Goal: Transaction & Acquisition: Book appointment/travel/reservation

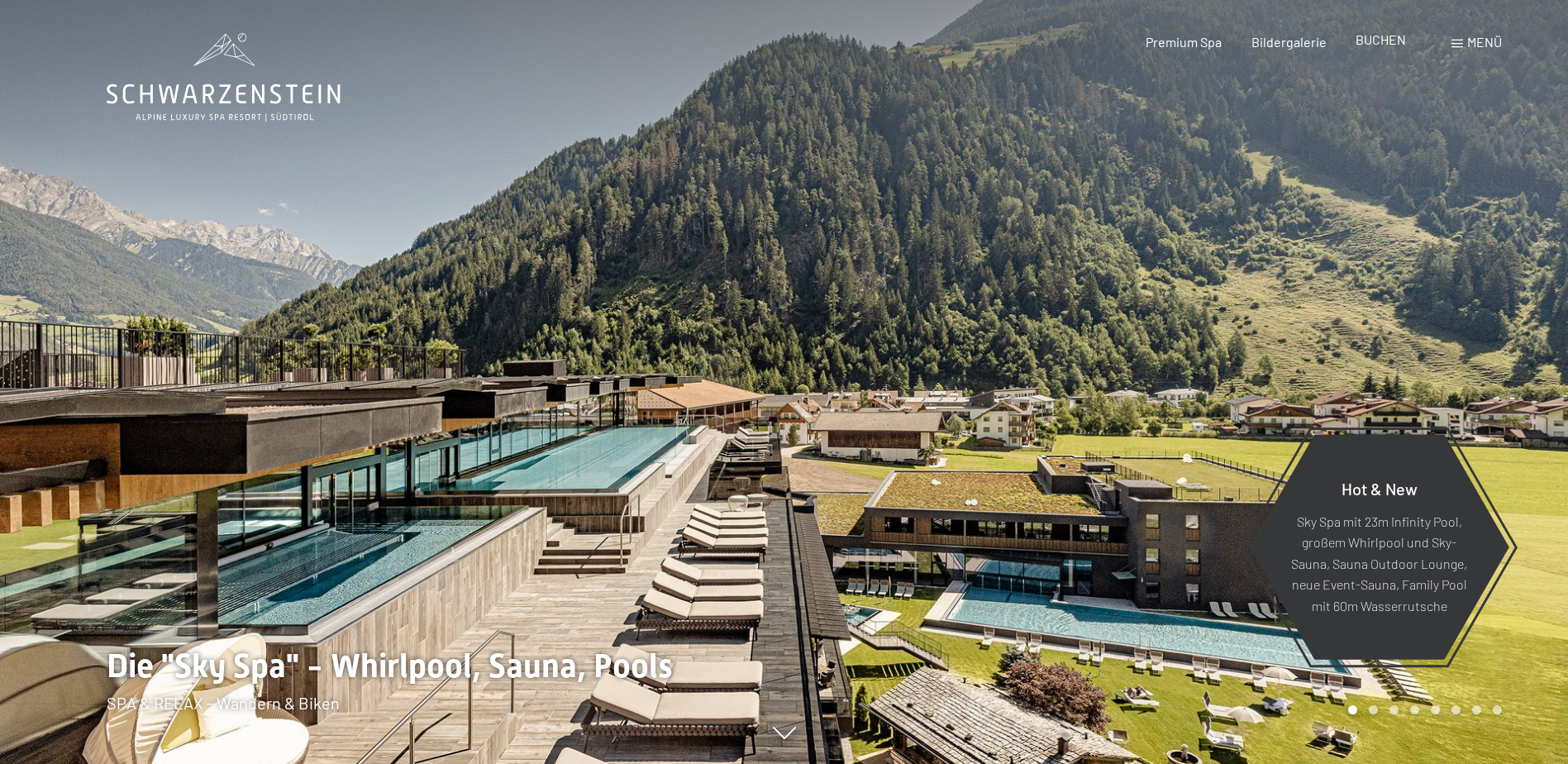
click at [1376, 43] on span "BUCHEN" at bounding box center [1381, 39] width 51 height 15
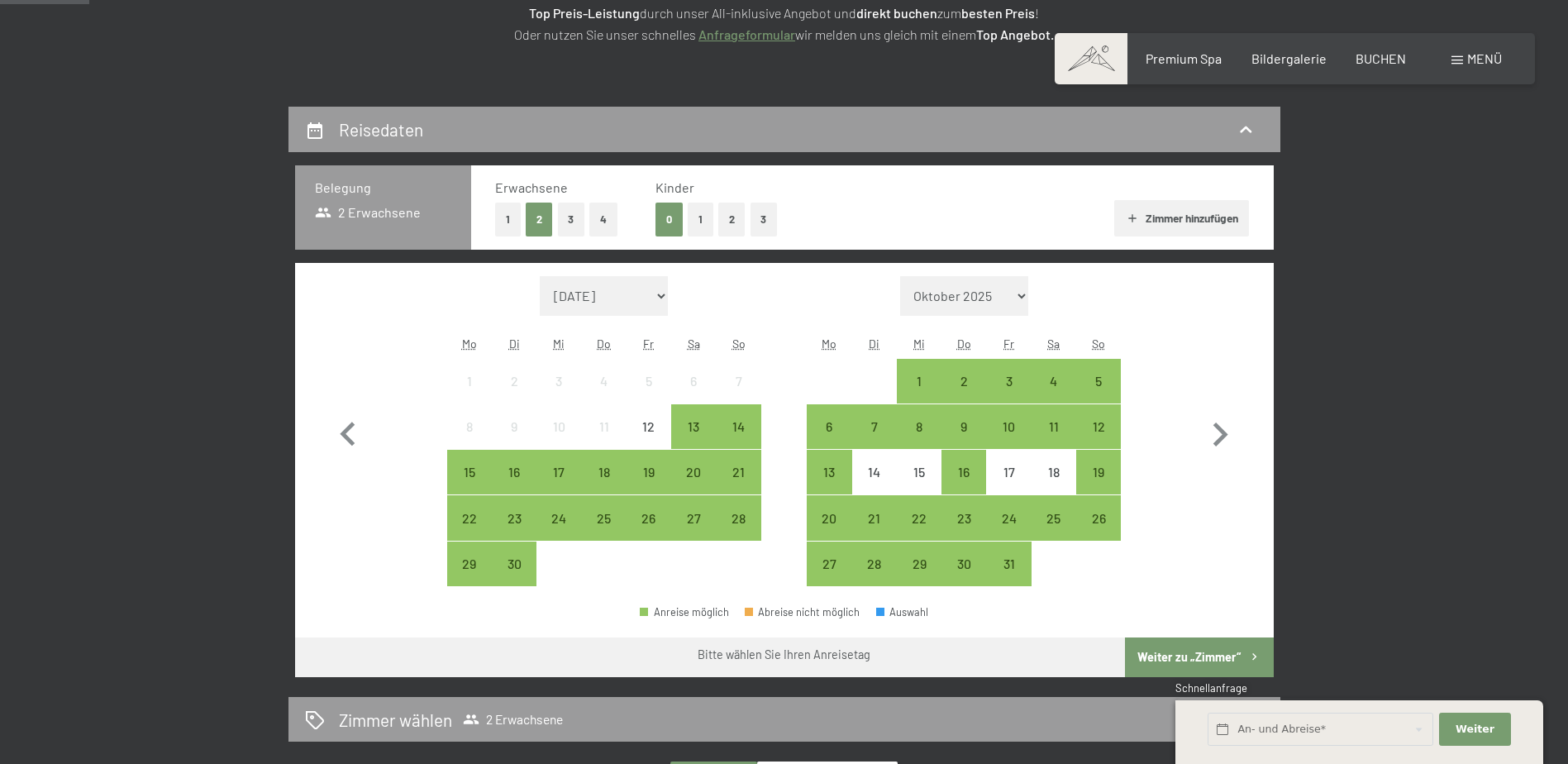
scroll to position [331, 0]
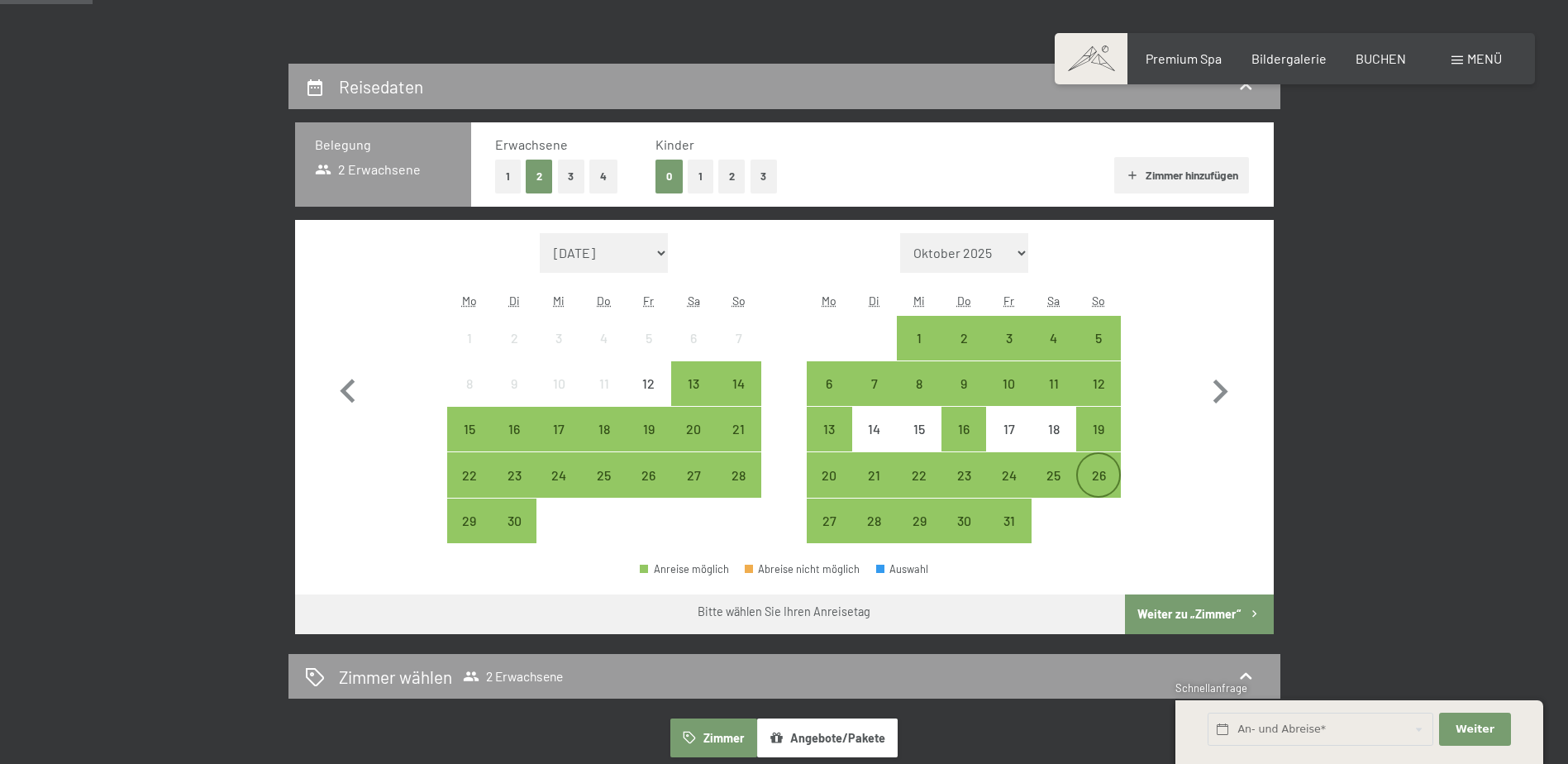
click at [1103, 475] on div "26" at bounding box center [1099, 490] width 42 height 41
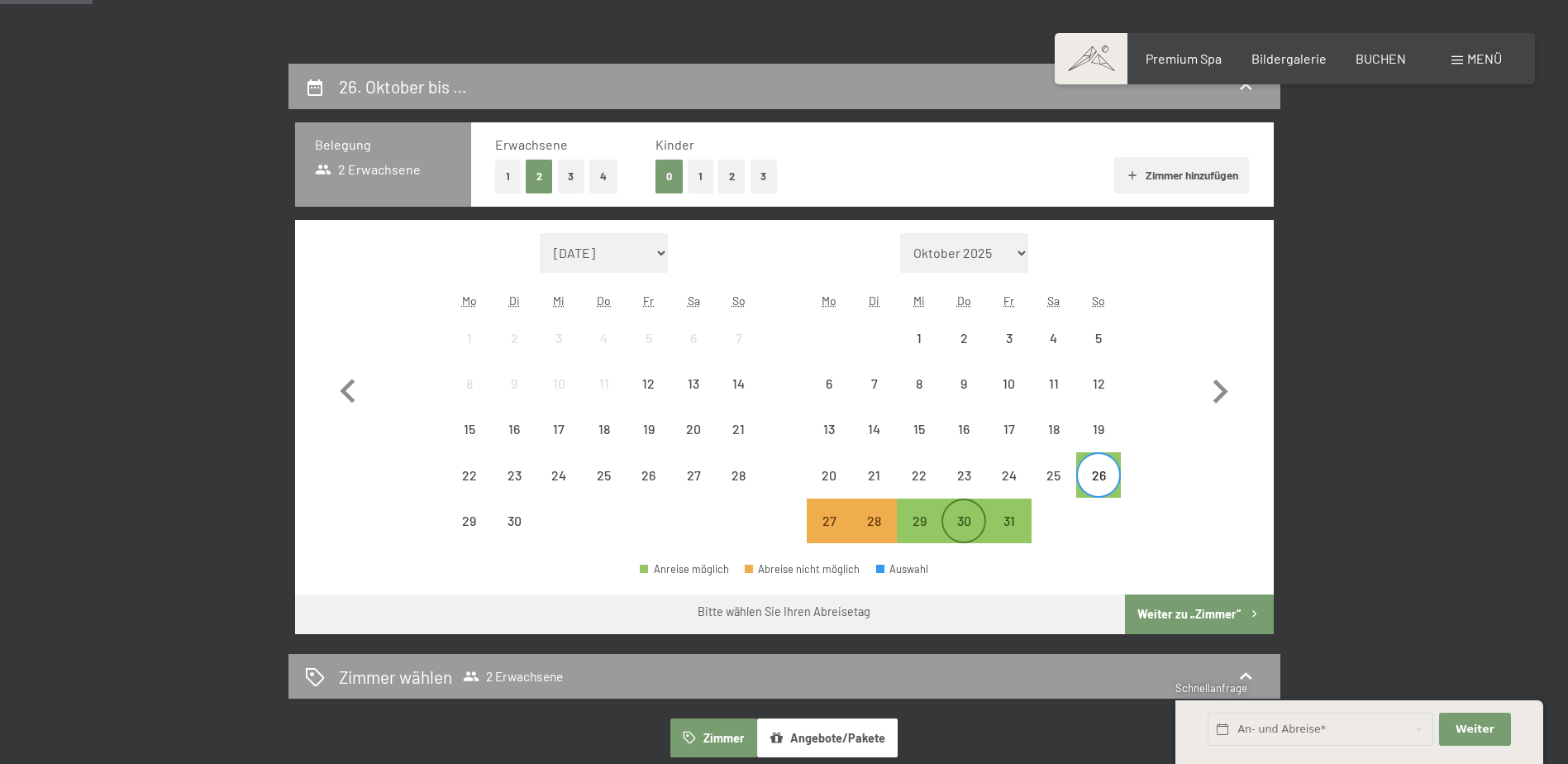
click at [955, 518] on div "30" at bounding box center [964, 535] width 42 height 41
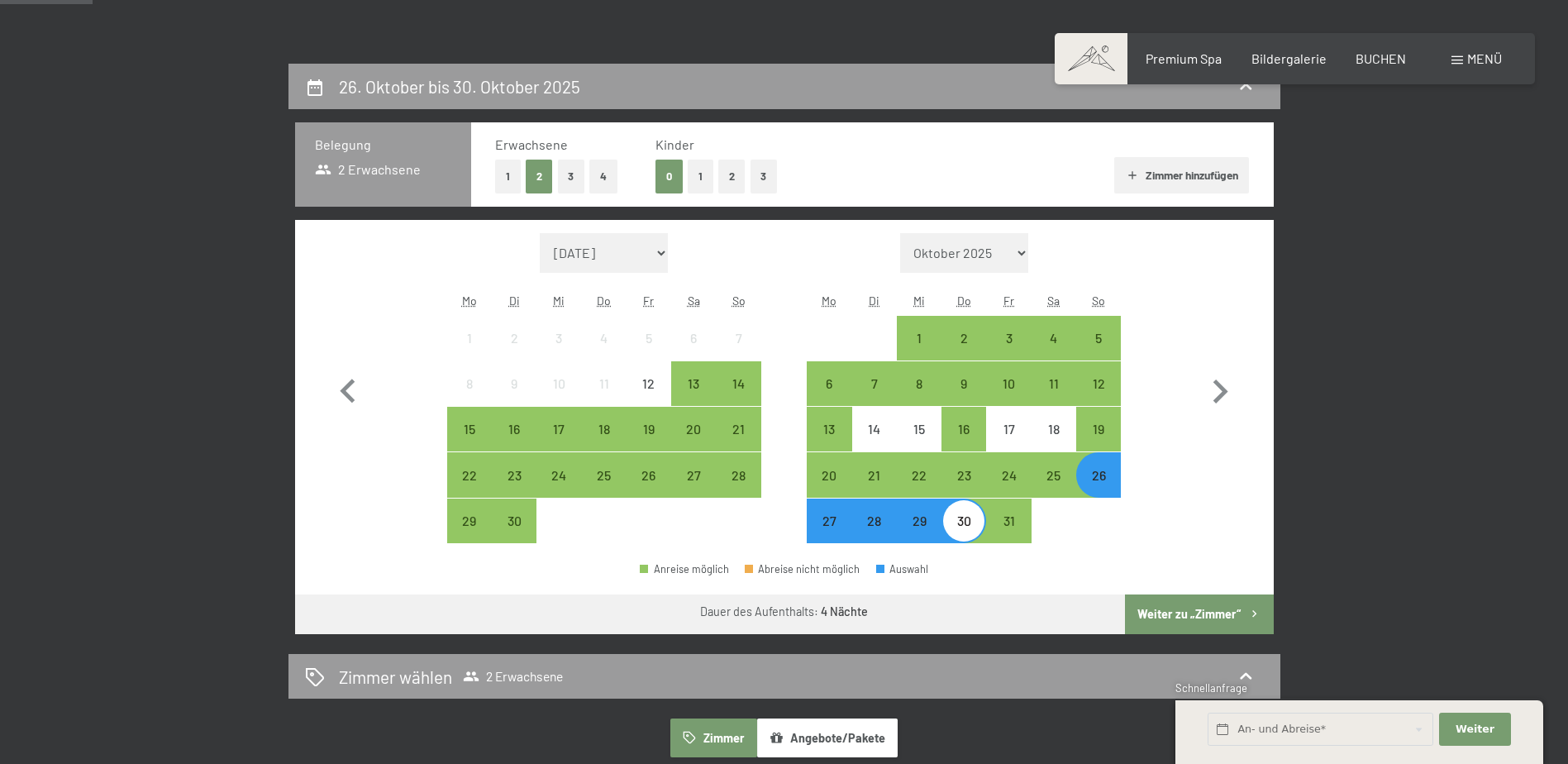
scroll to position [413, 0]
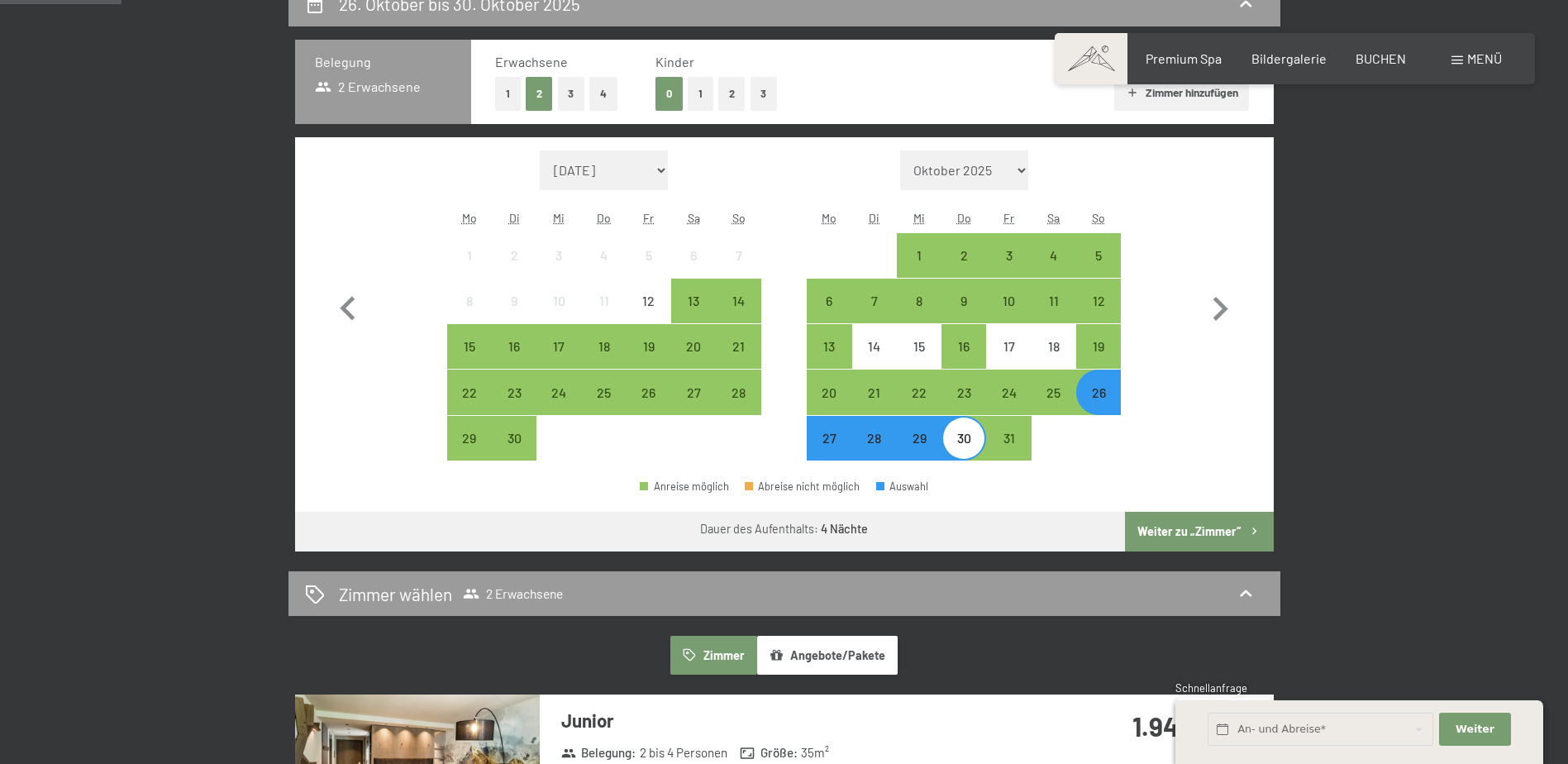
click at [741, 94] on button "2" at bounding box center [732, 94] width 27 height 34
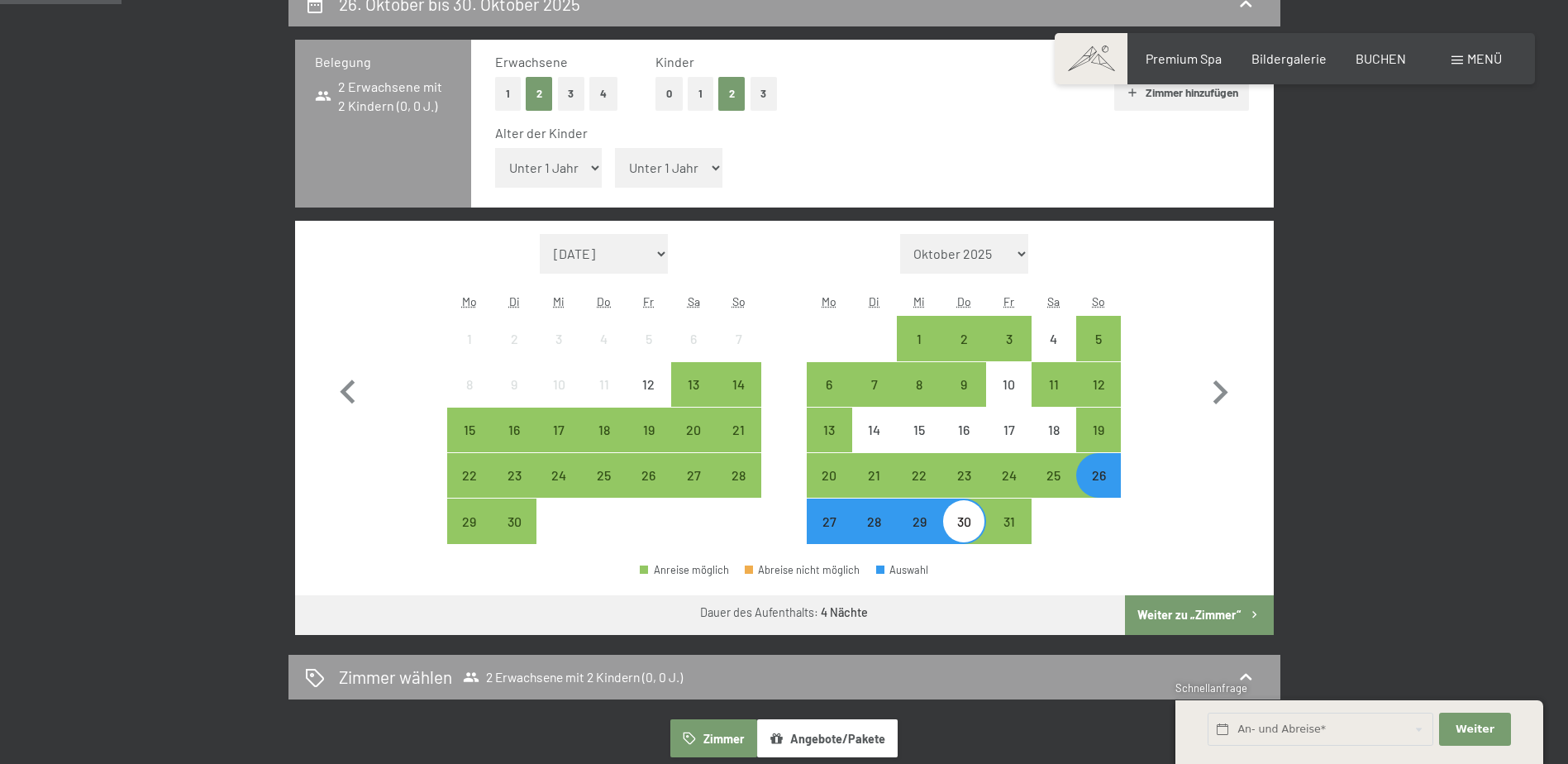
click at [590, 166] on select "Unter 1 Jahr 1 Jahr 2 Jahre 3 Jahre 4 Jahre 5 Jahre 6 Jahre 7 Jahre 8 Jahre 9 J…" at bounding box center [549, 168] width 107 height 40
select select "10"
click at [495, 148] on select "Unter 1 Jahr 1 Jahr 2 Jahre 3 Jahre 4 Jahre 5 Jahre 6 Jahre 7 Jahre 8 Jahre 9 J…" at bounding box center [549, 168] width 107 height 40
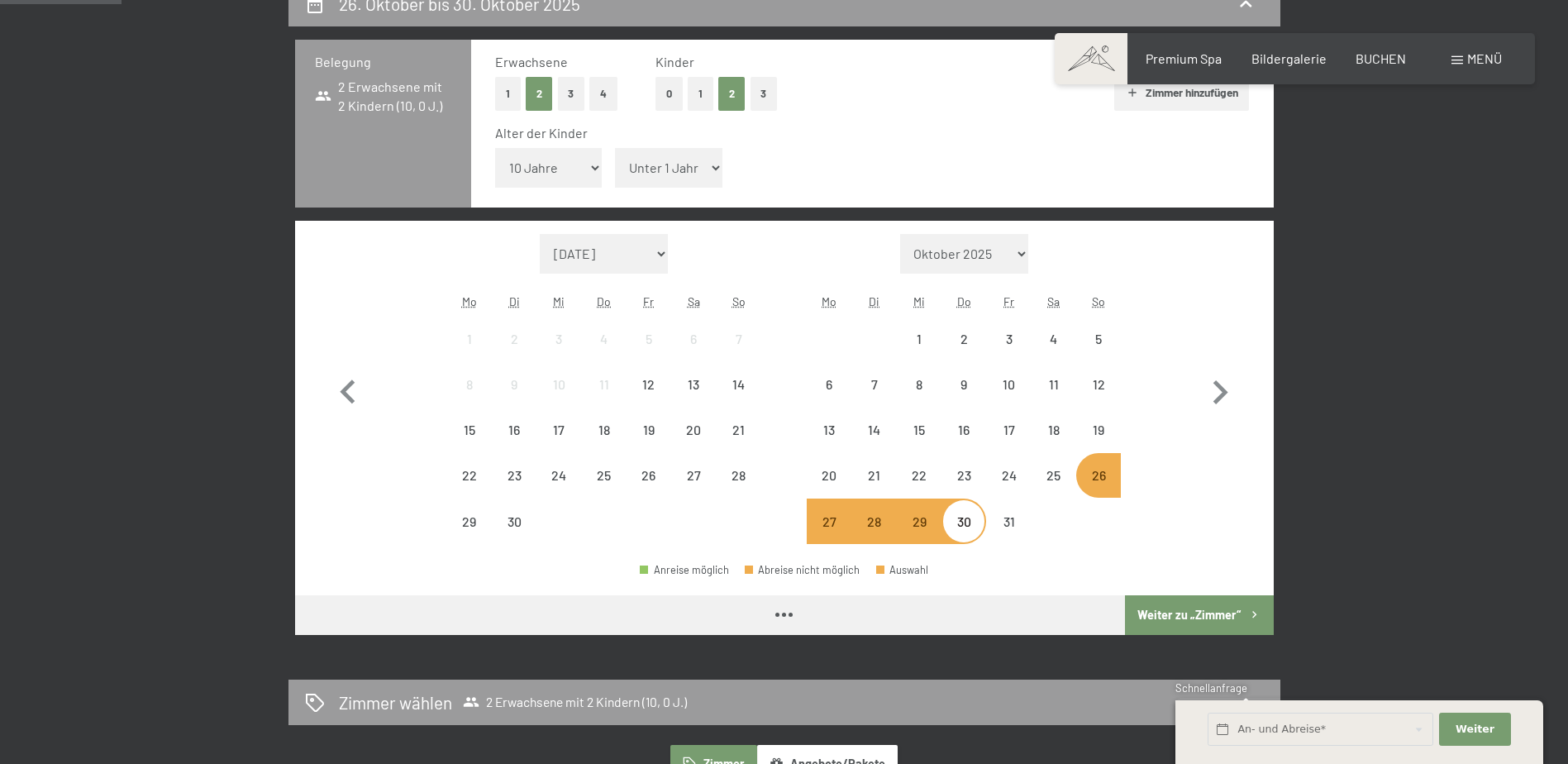
click at [696, 172] on select "Unter 1 Jahr 1 Jahr 2 Jahre 3 Jahre 4 Jahre 5 Jahre 6 Jahre 7 Jahre 8 Jahre 9 J…" at bounding box center [669, 168] width 107 height 40
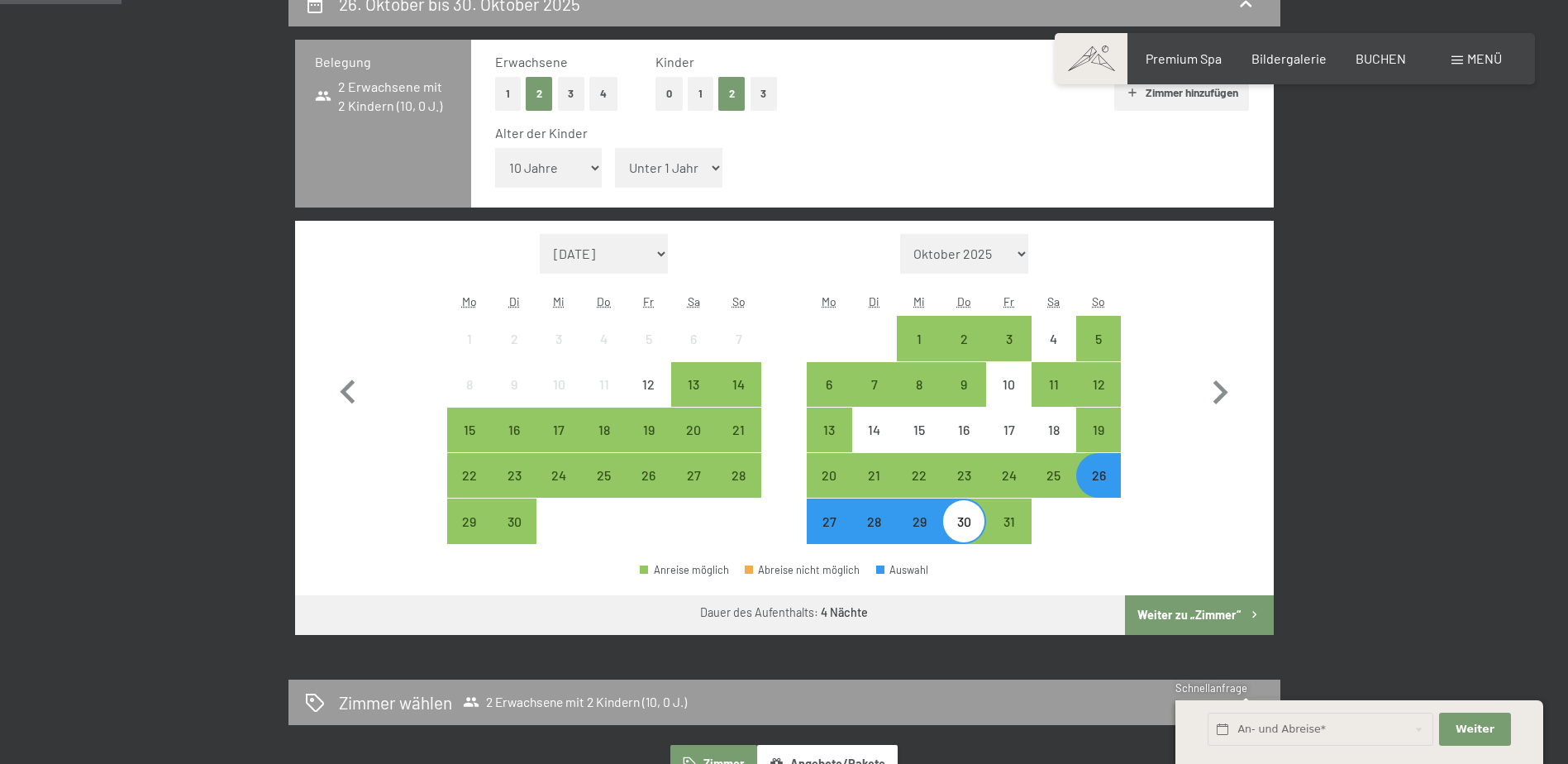
select select "15"
click at [615, 148] on select "Unter 1 Jahr 1 Jahr 2 Jahre 3 Jahre 4 Jahre 5 Jahre 6 Jahre 7 Jahre 8 Jahre 9 J…" at bounding box center [669, 168] width 107 height 40
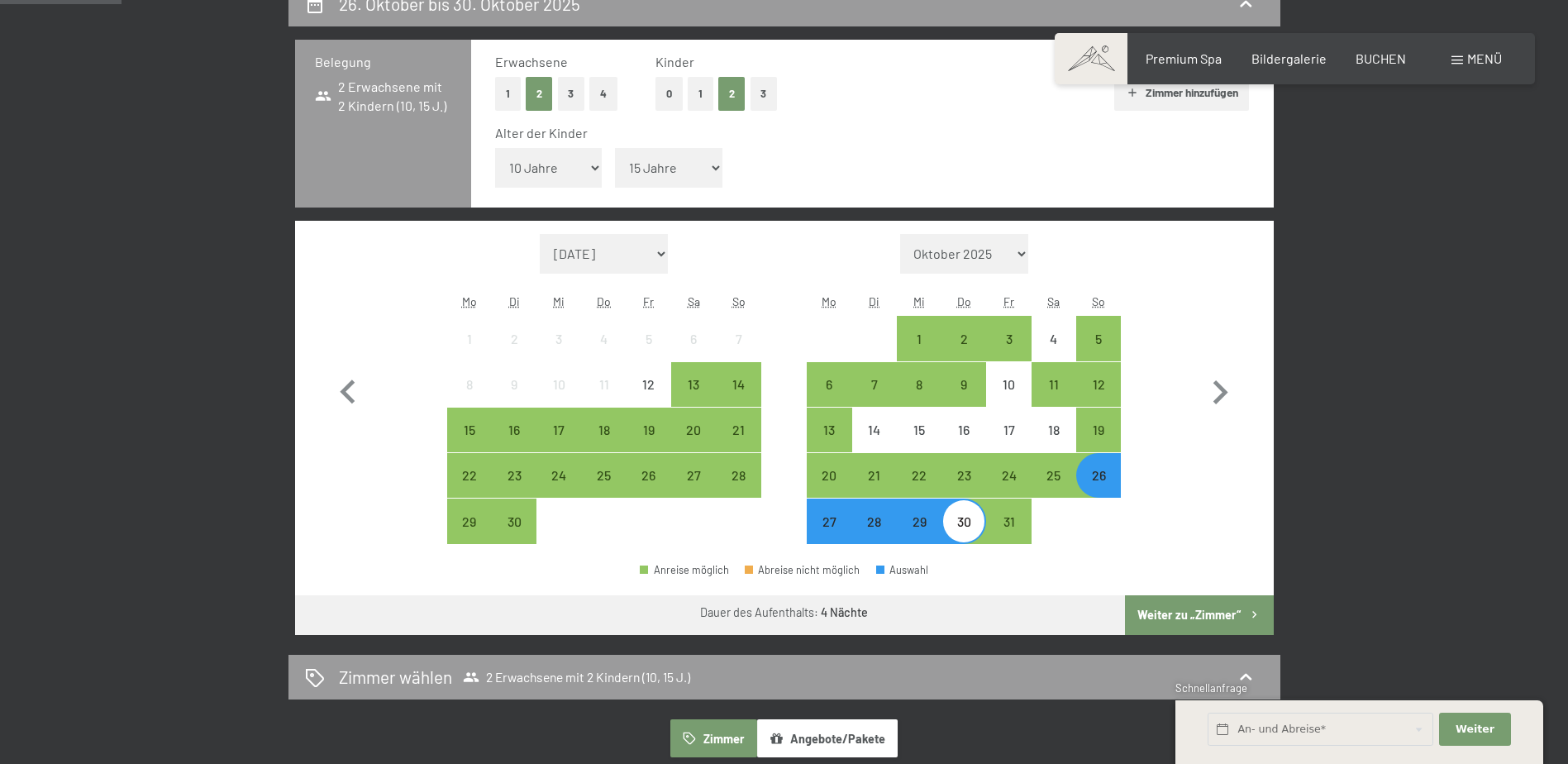
click at [1203, 614] on button "Weiter zu „Zimmer“" at bounding box center [1199, 615] width 148 height 40
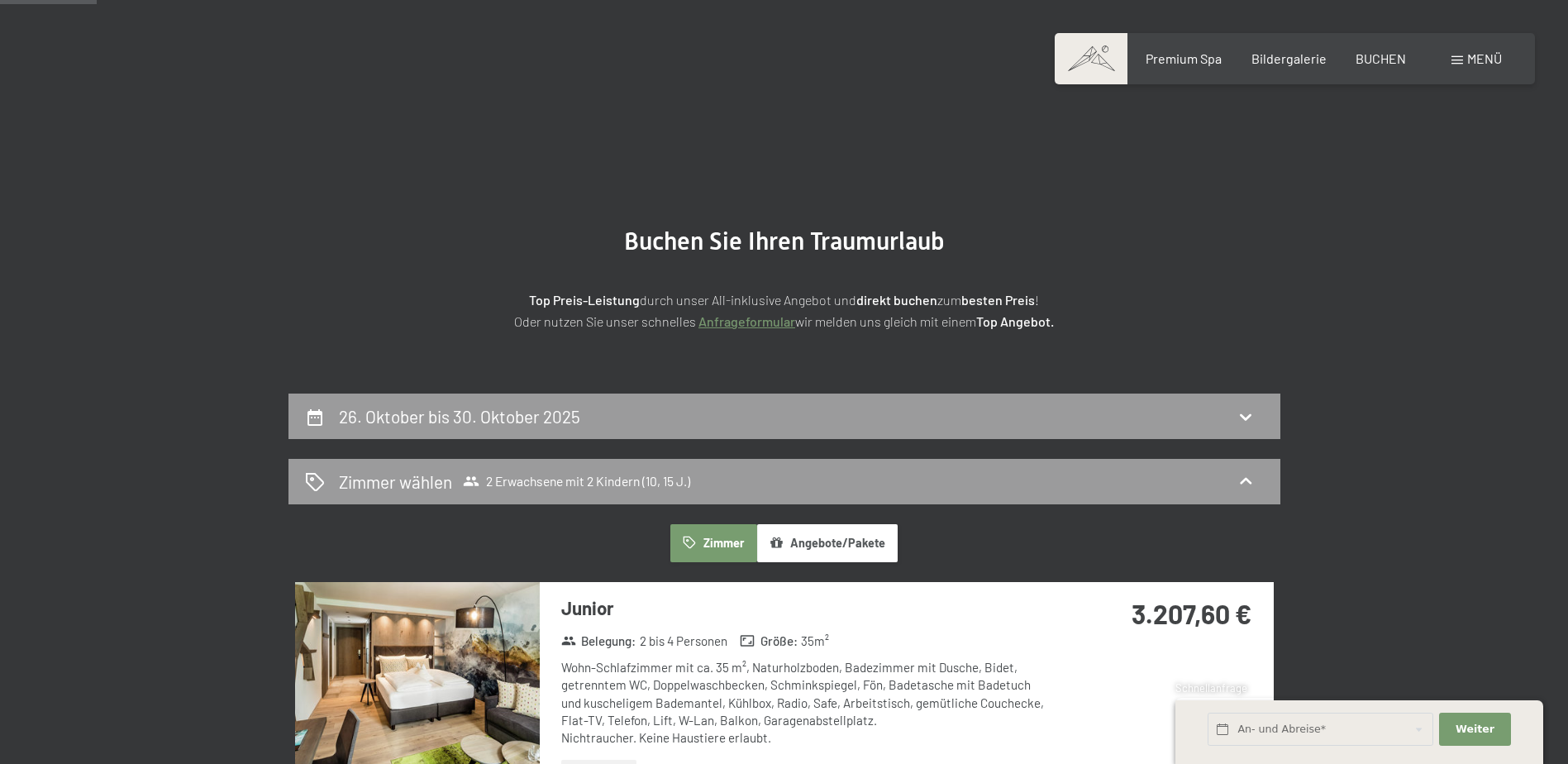
scroll to position [0, 0]
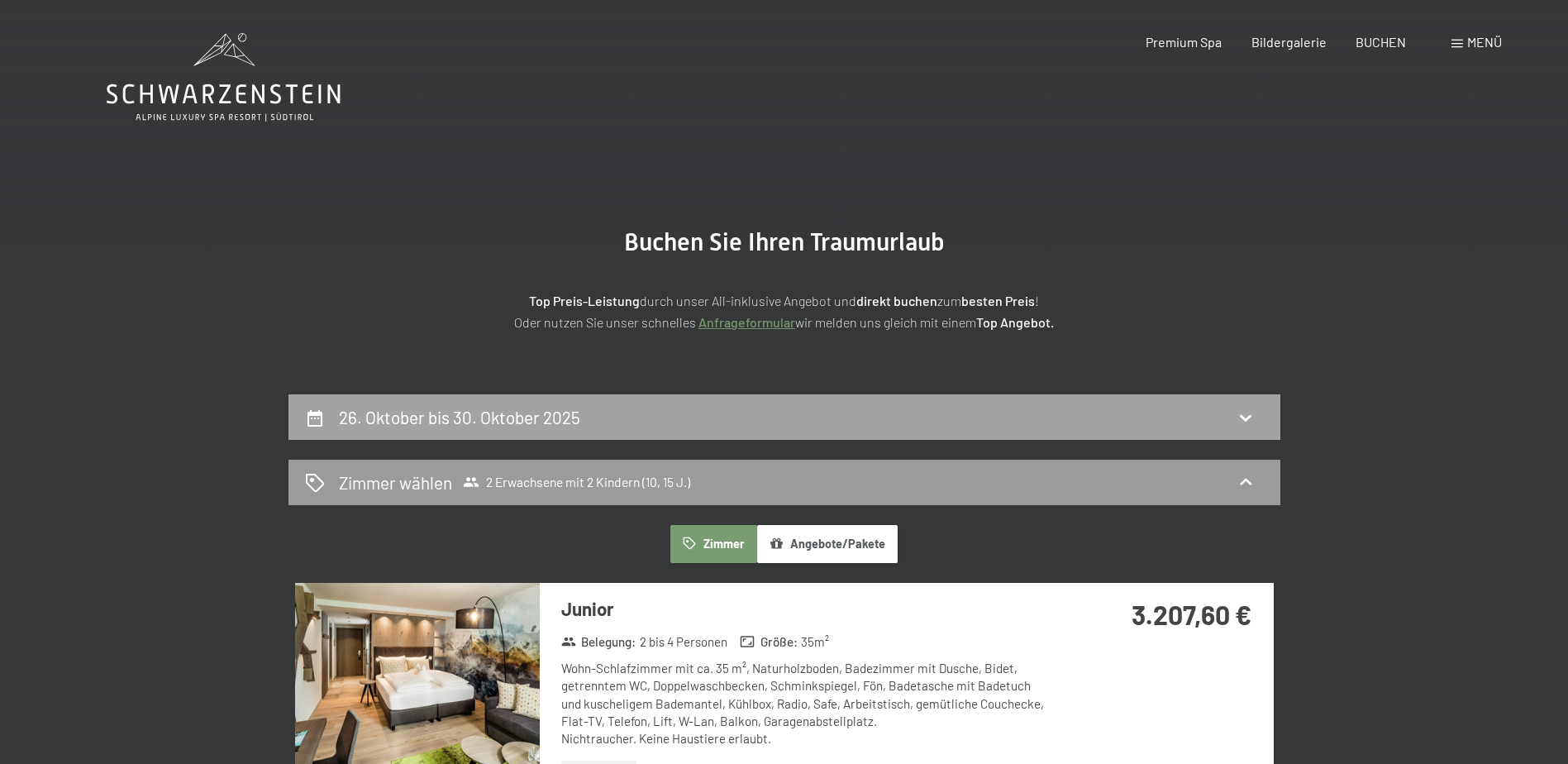
click at [1117, 405] on div "26. Oktober bis 30. Oktober 2025" at bounding box center [784, 417] width 959 height 24
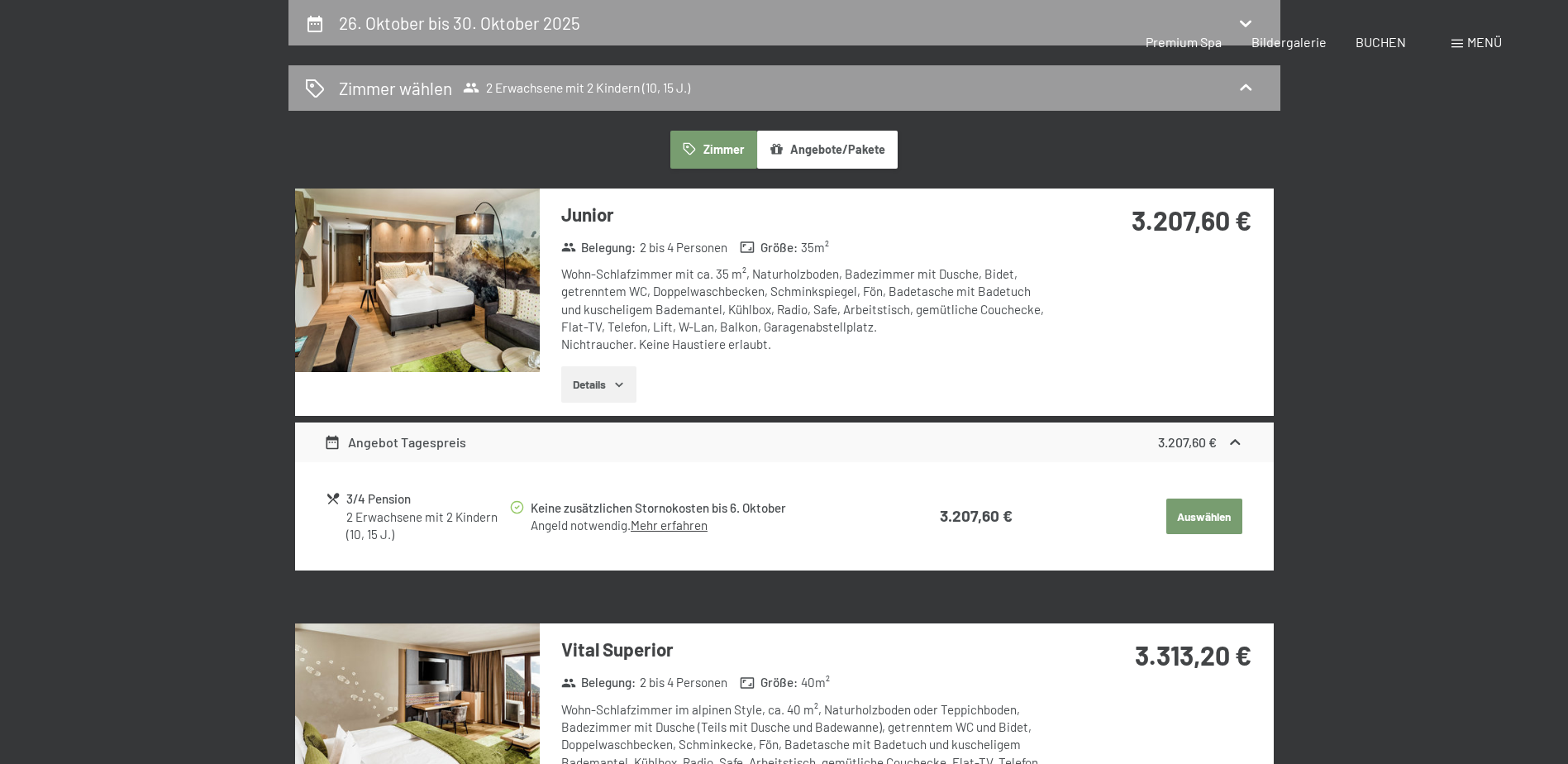
select select "10"
select select "15"
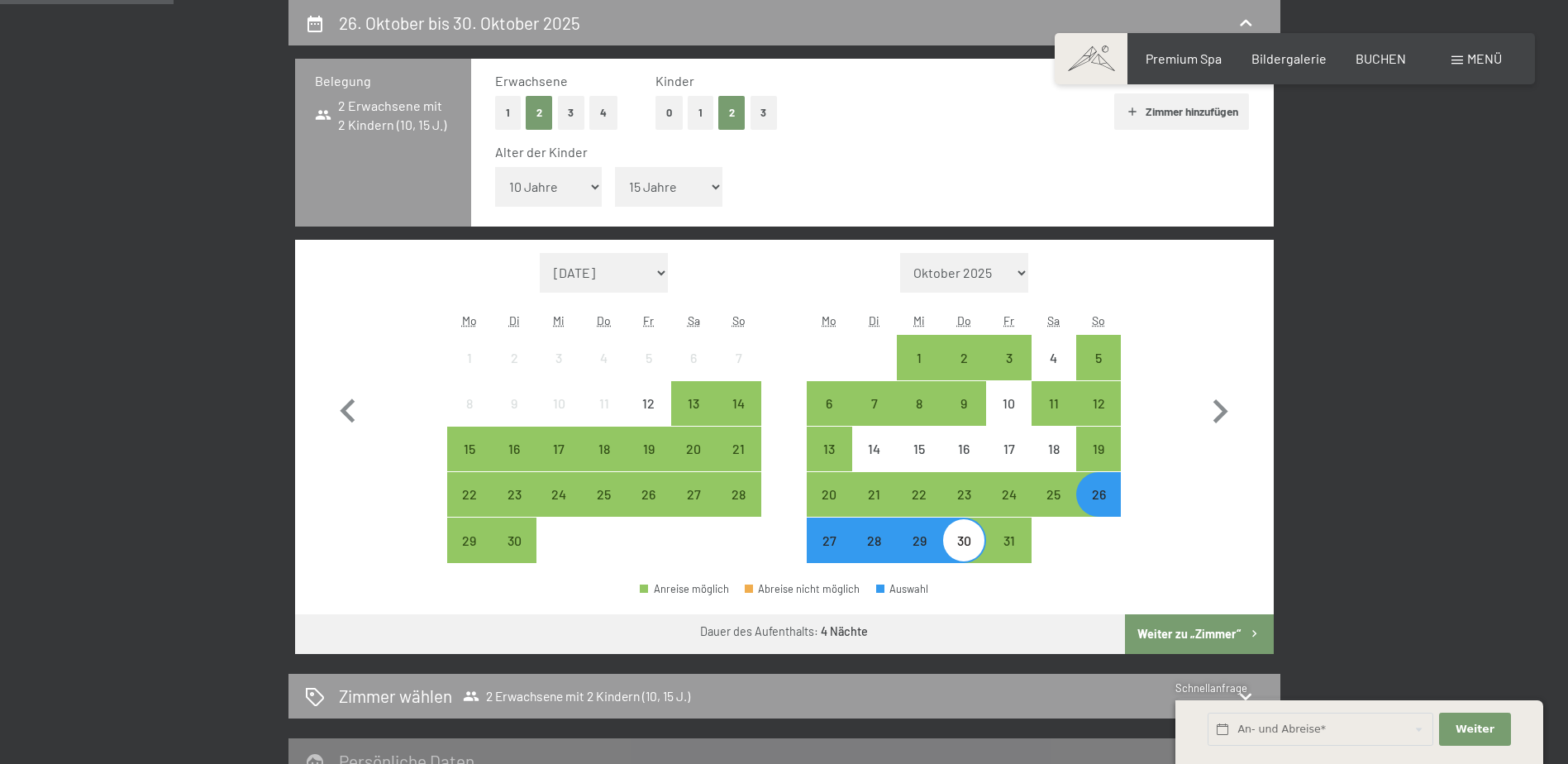
click at [820, 546] on div "27" at bounding box center [829, 555] width 42 height 41
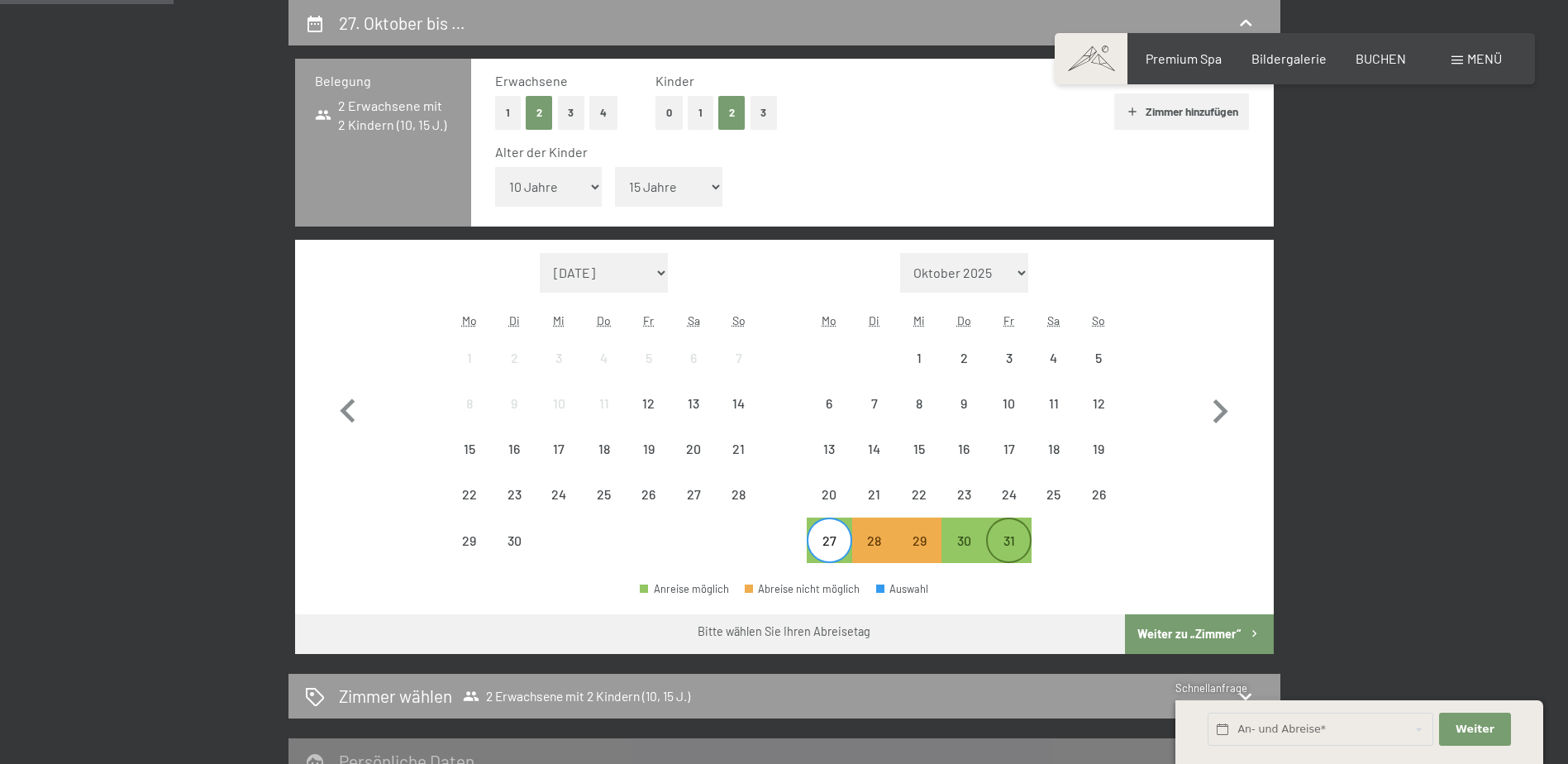
click at [995, 548] on div "31" at bounding box center [1009, 555] width 42 height 41
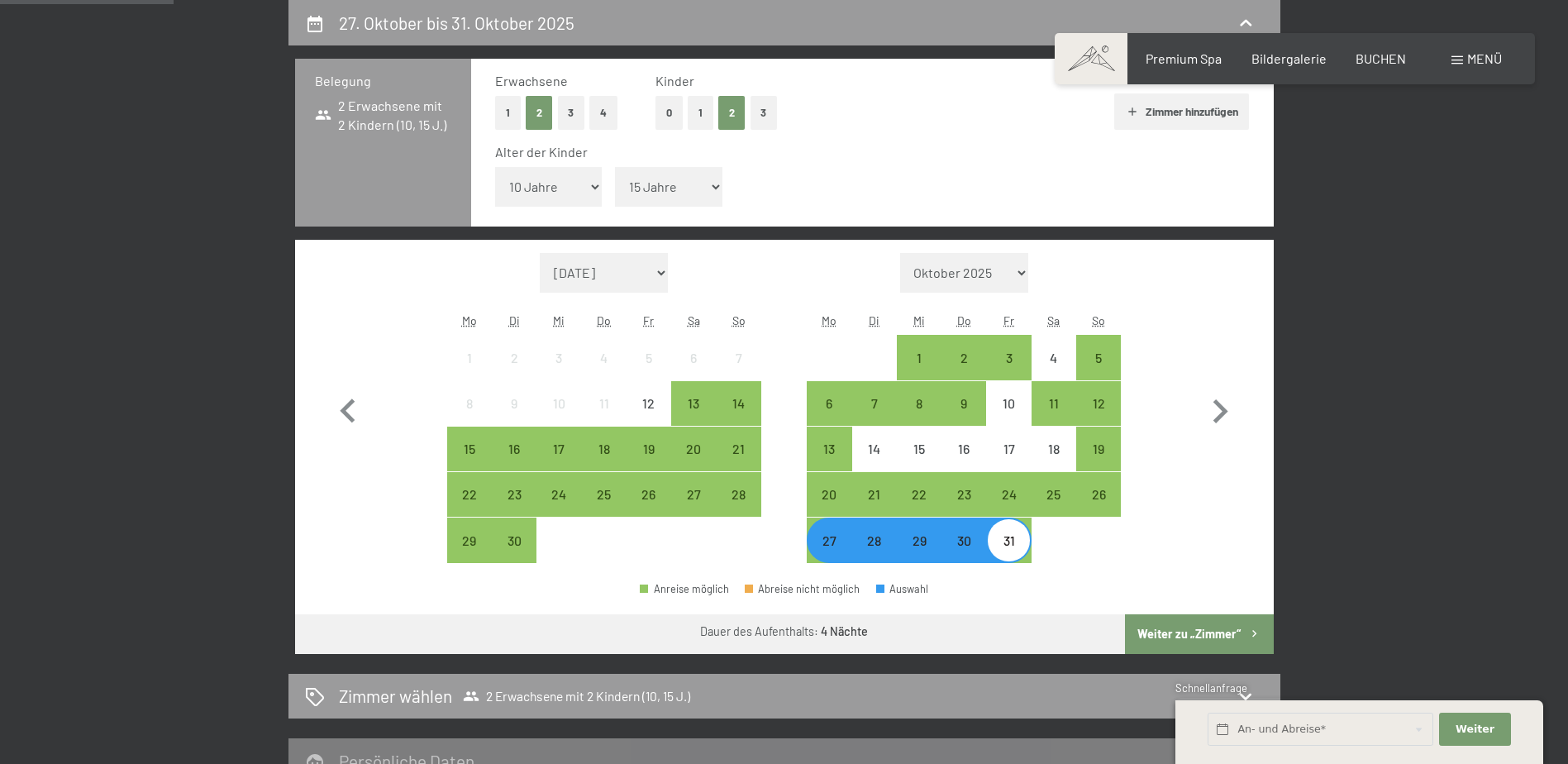
click at [1191, 620] on button "Weiter zu „Zimmer“" at bounding box center [1199, 634] width 148 height 40
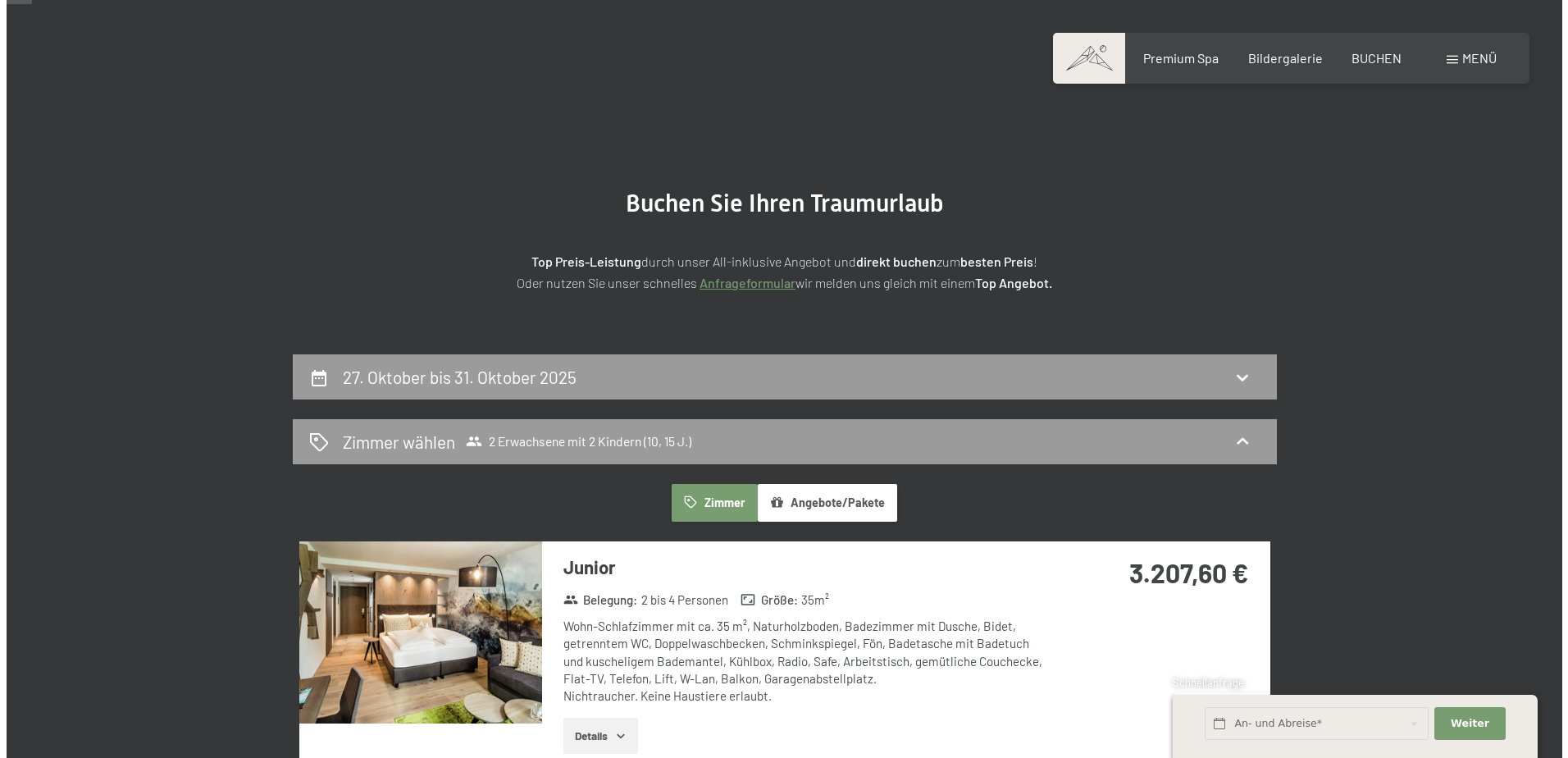
scroll to position [0, 0]
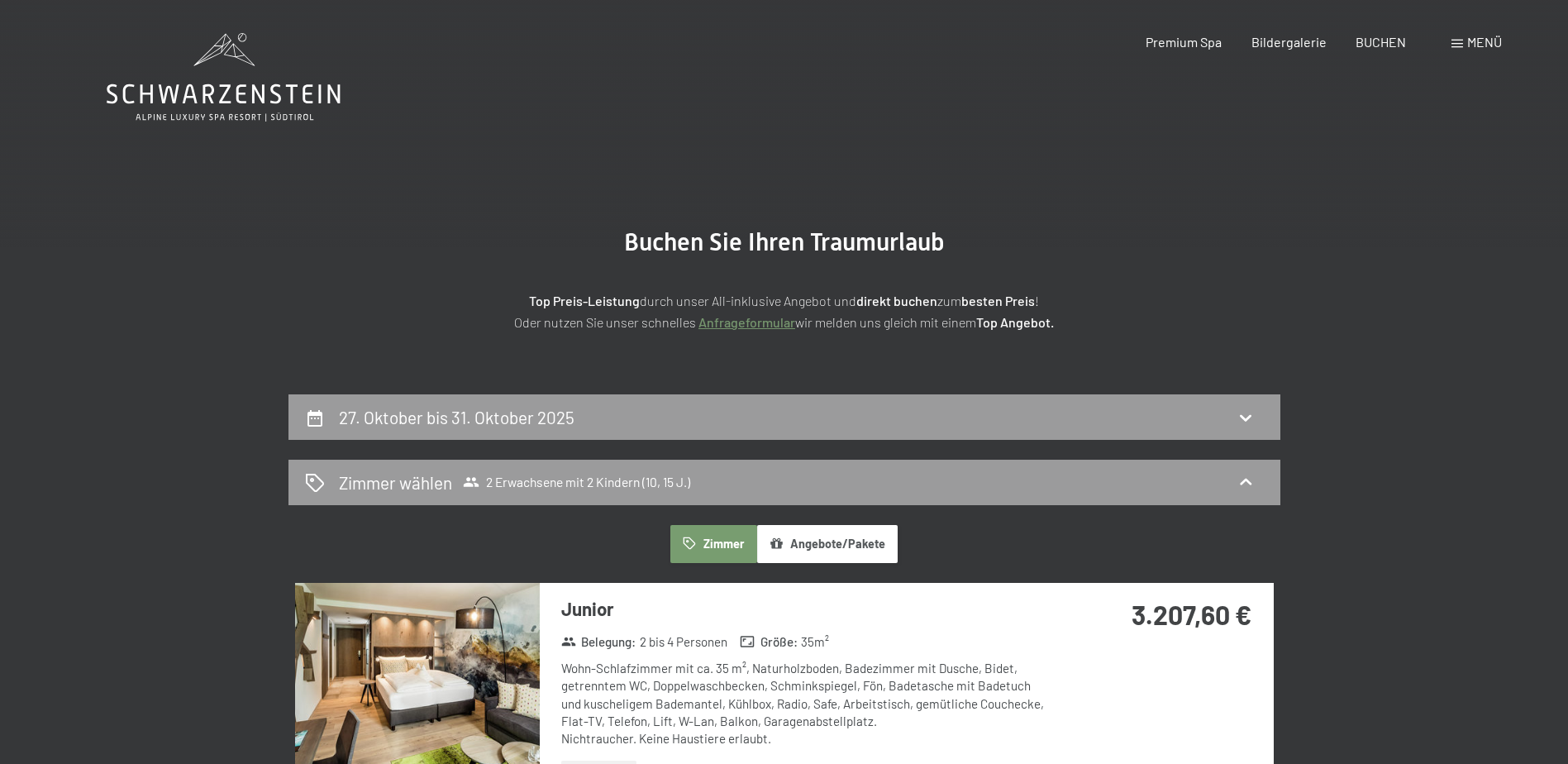
click at [1458, 51] on div "Menü" at bounding box center [1477, 42] width 51 height 18
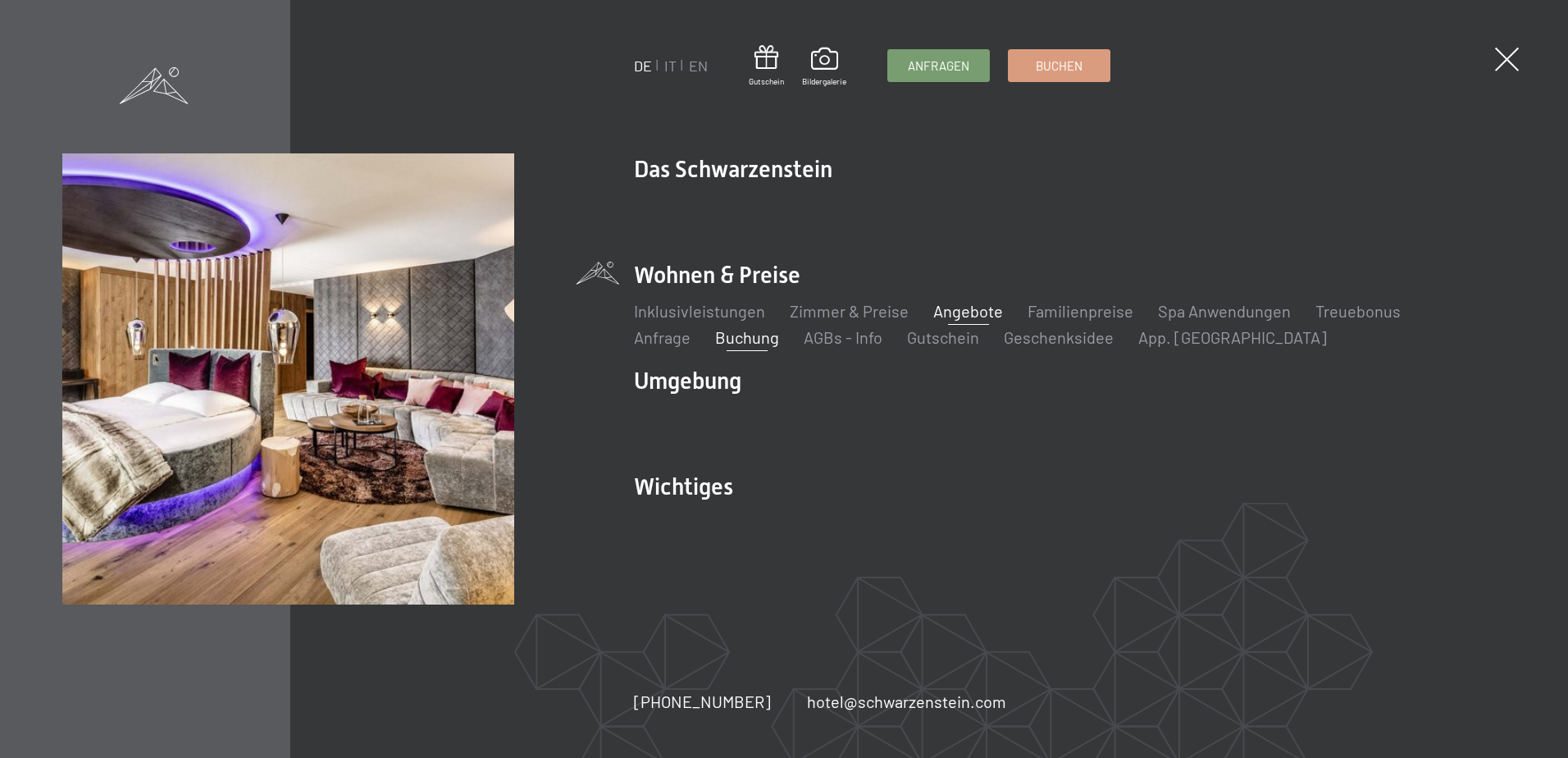
click at [959, 305] on link "Angebote" at bounding box center [968, 311] width 70 height 20
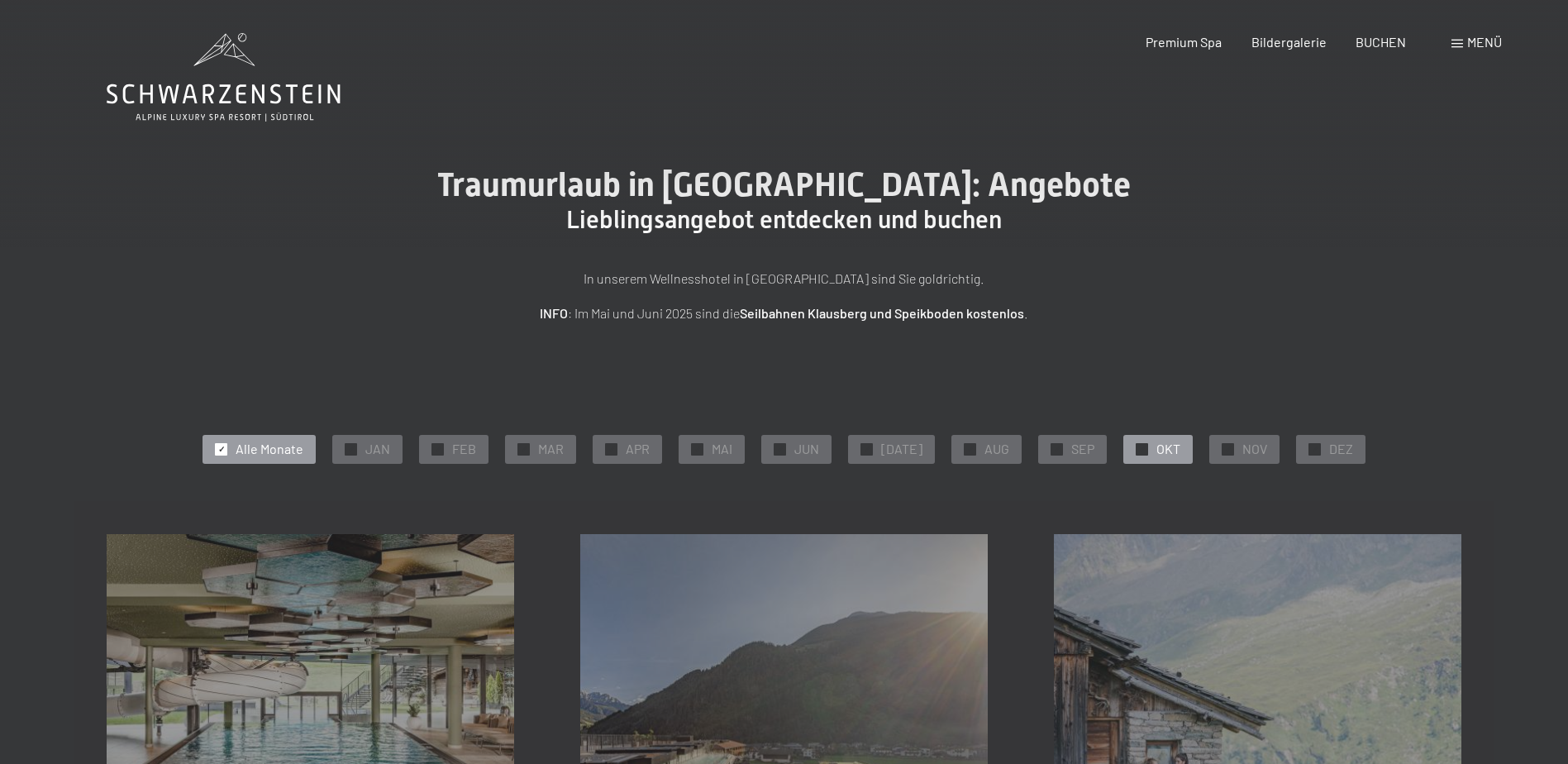
click at [1139, 456] on div "✓ OKT" at bounding box center [1158, 448] width 69 height 28
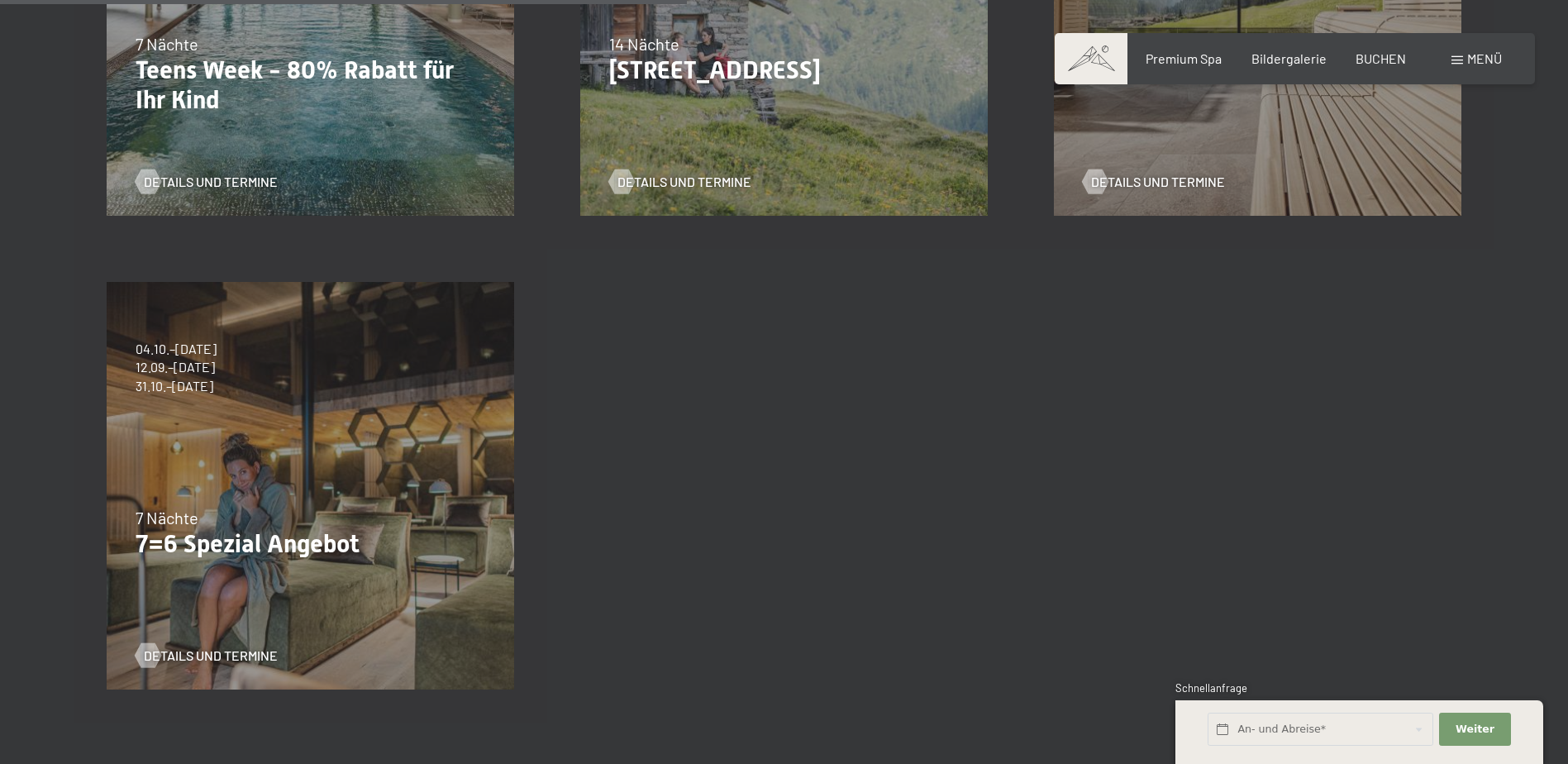
scroll to position [496, 0]
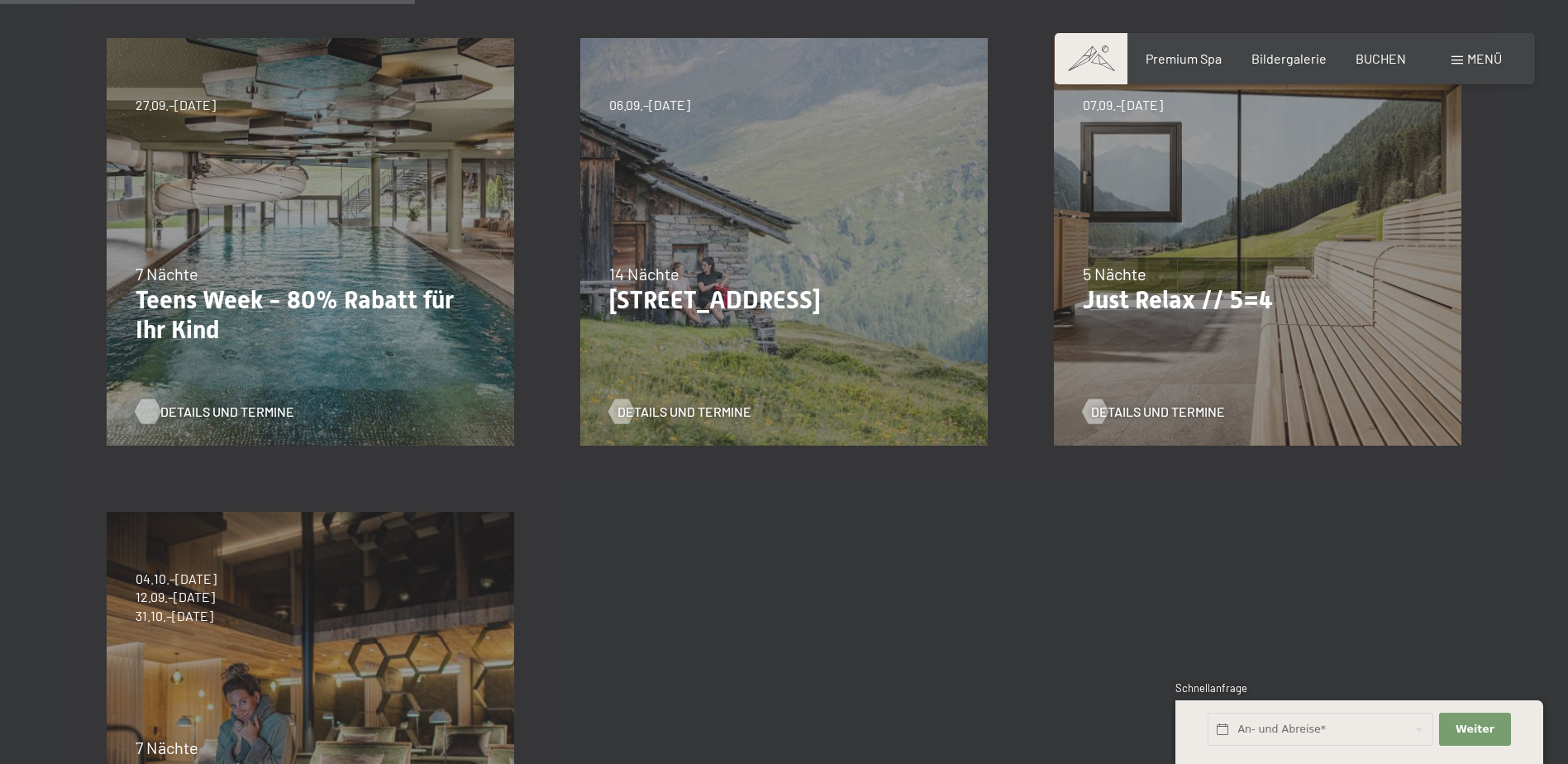
click at [211, 408] on span "Details und Termine" at bounding box center [227, 411] width 134 height 18
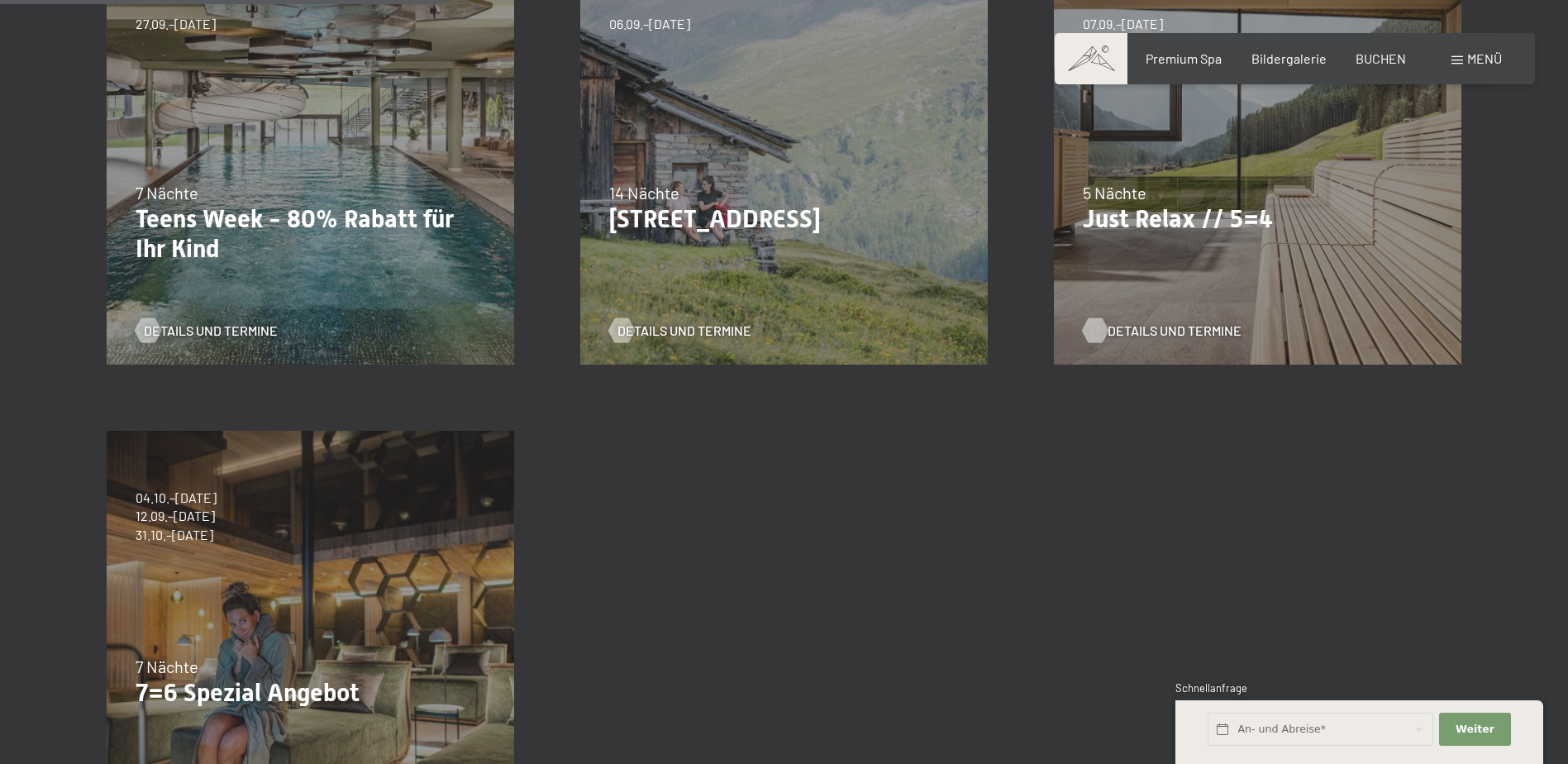
scroll to position [578, 0]
click at [1177, 324] on span "Details und Termine" at bounding box center [1175, 329] width 134 height 18
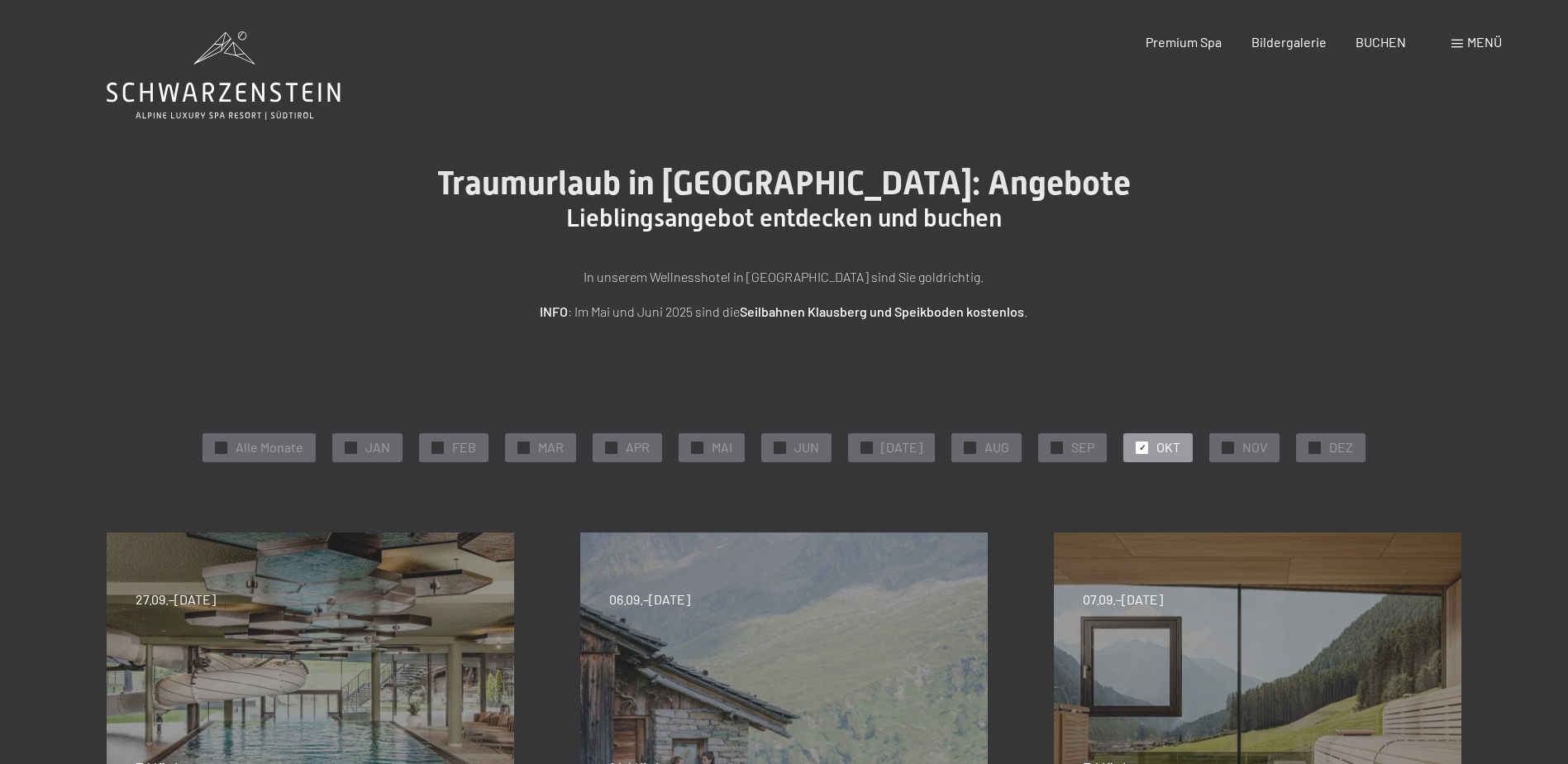
scroll to position [0, 0]
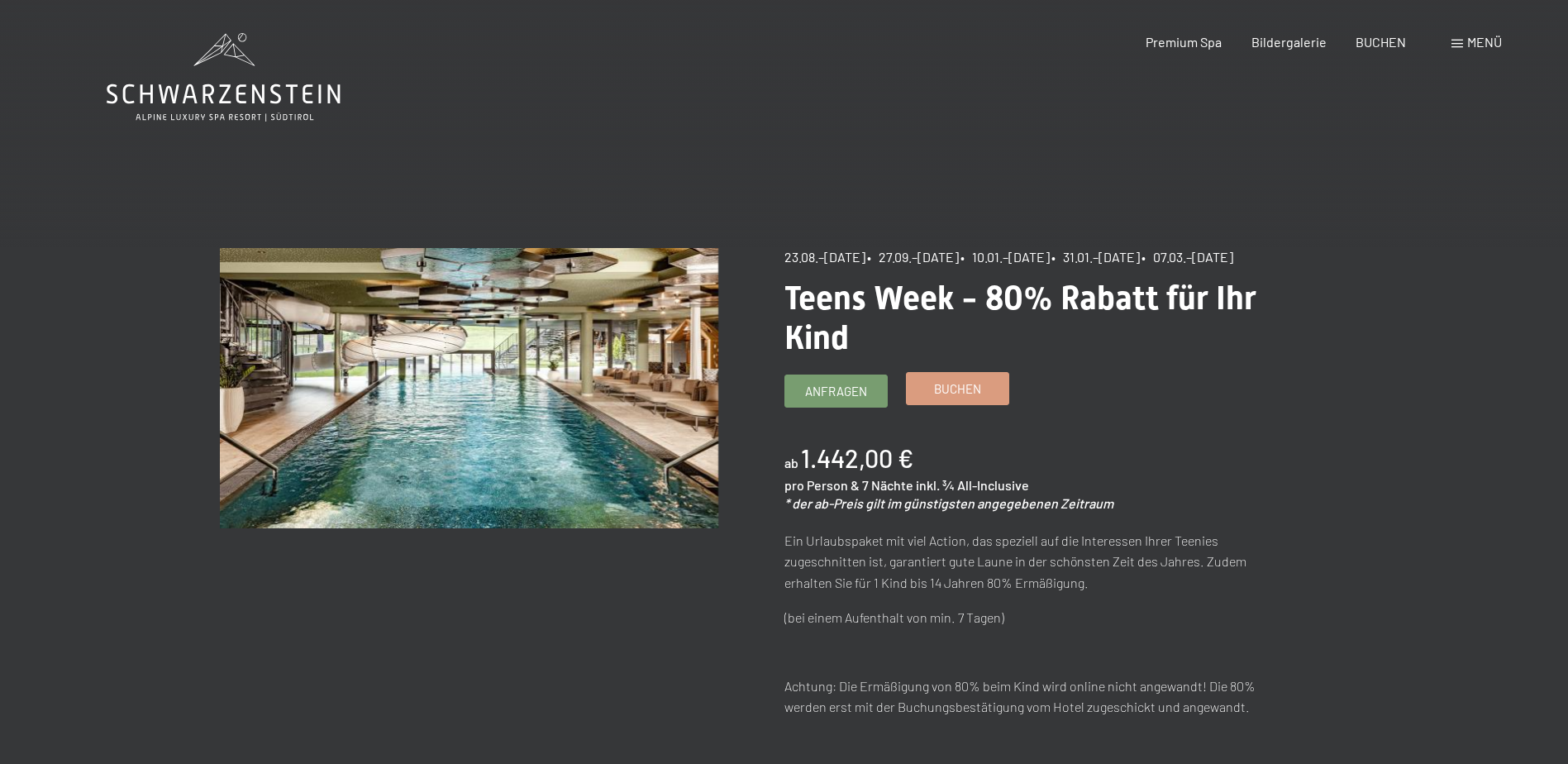
click at [964, 398] on span "Buchen" at bounding box center [957, 389] width 47 height 17
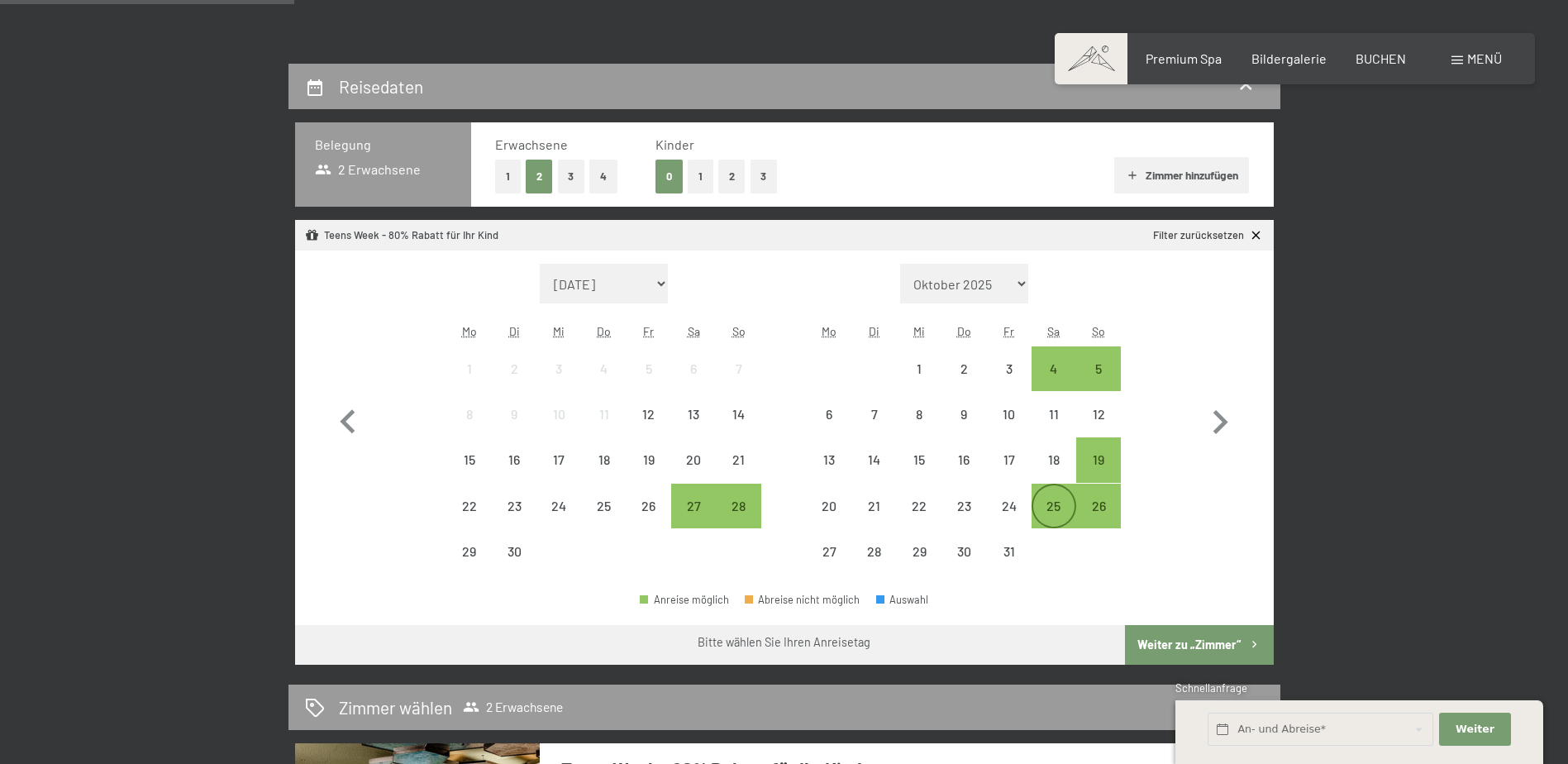
click at [1054, 510] on div "25" at bounding box center [1054, 520] width 42 height 41
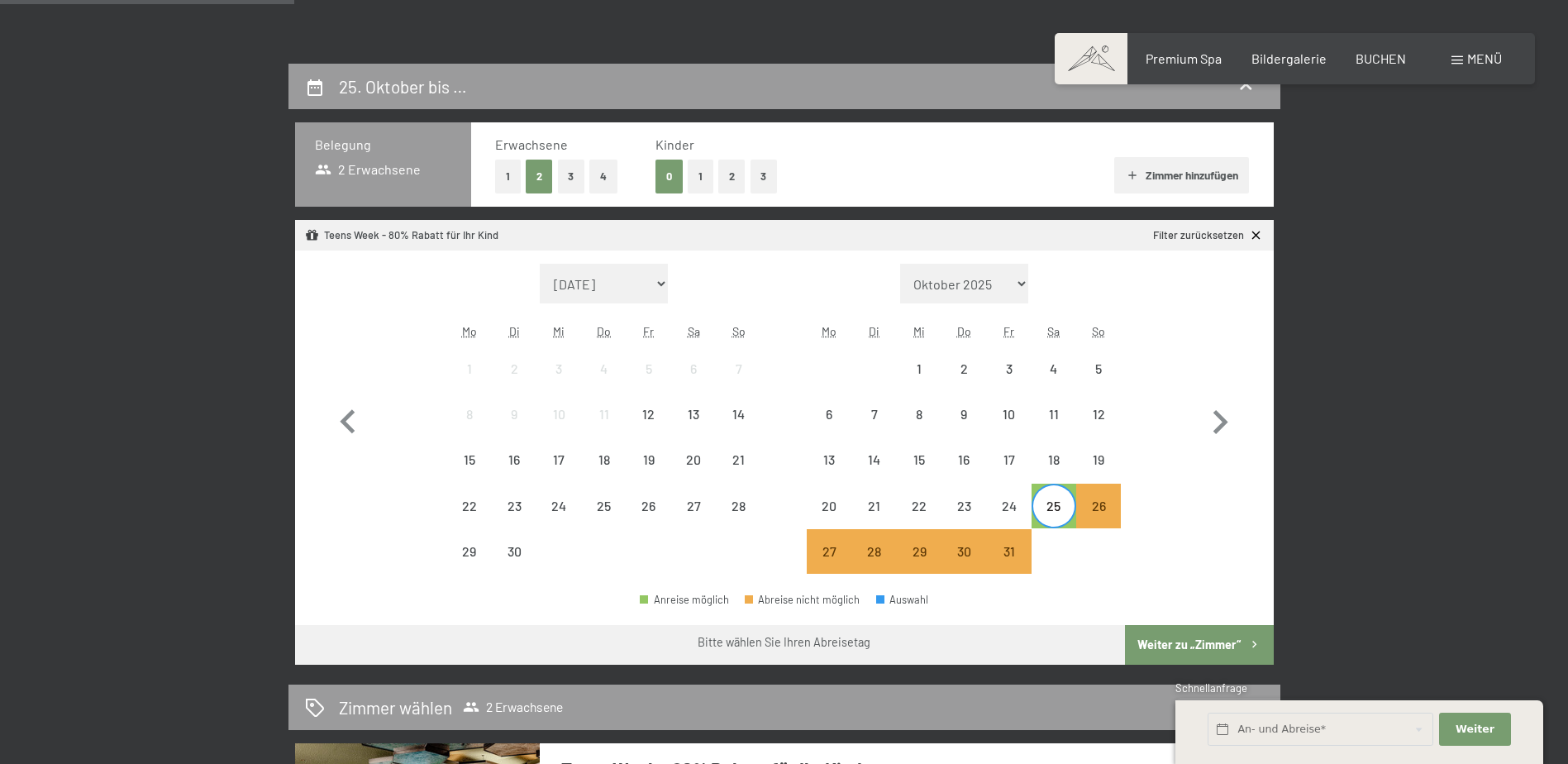
click at [1207, 643] on button "Weiter zu „Zimmer“" at bounding box center [1199, 645] width 148 height 40
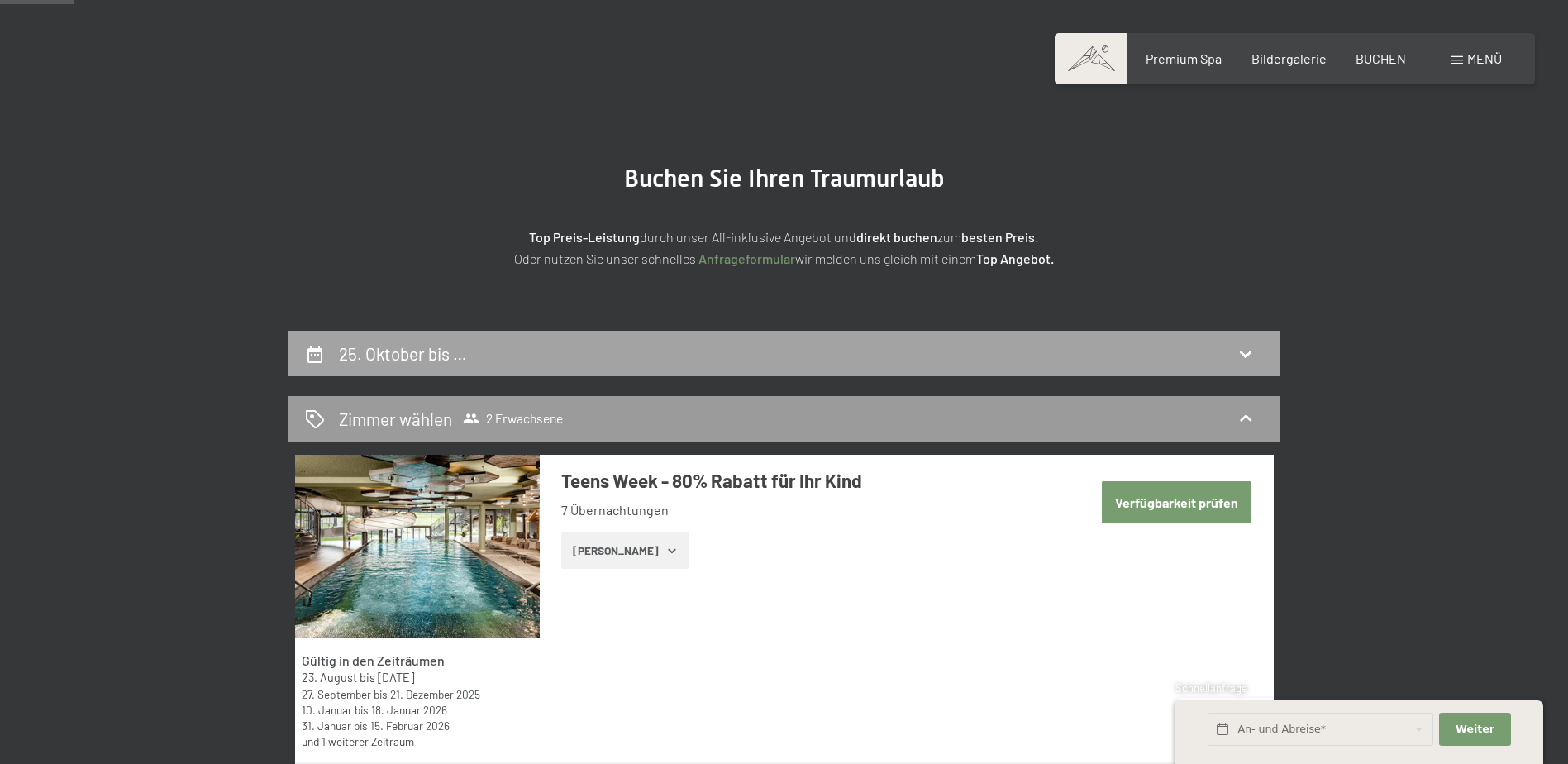
click at [1246, 354] on icon at bounding box center [1246, 354] width 20 height 20
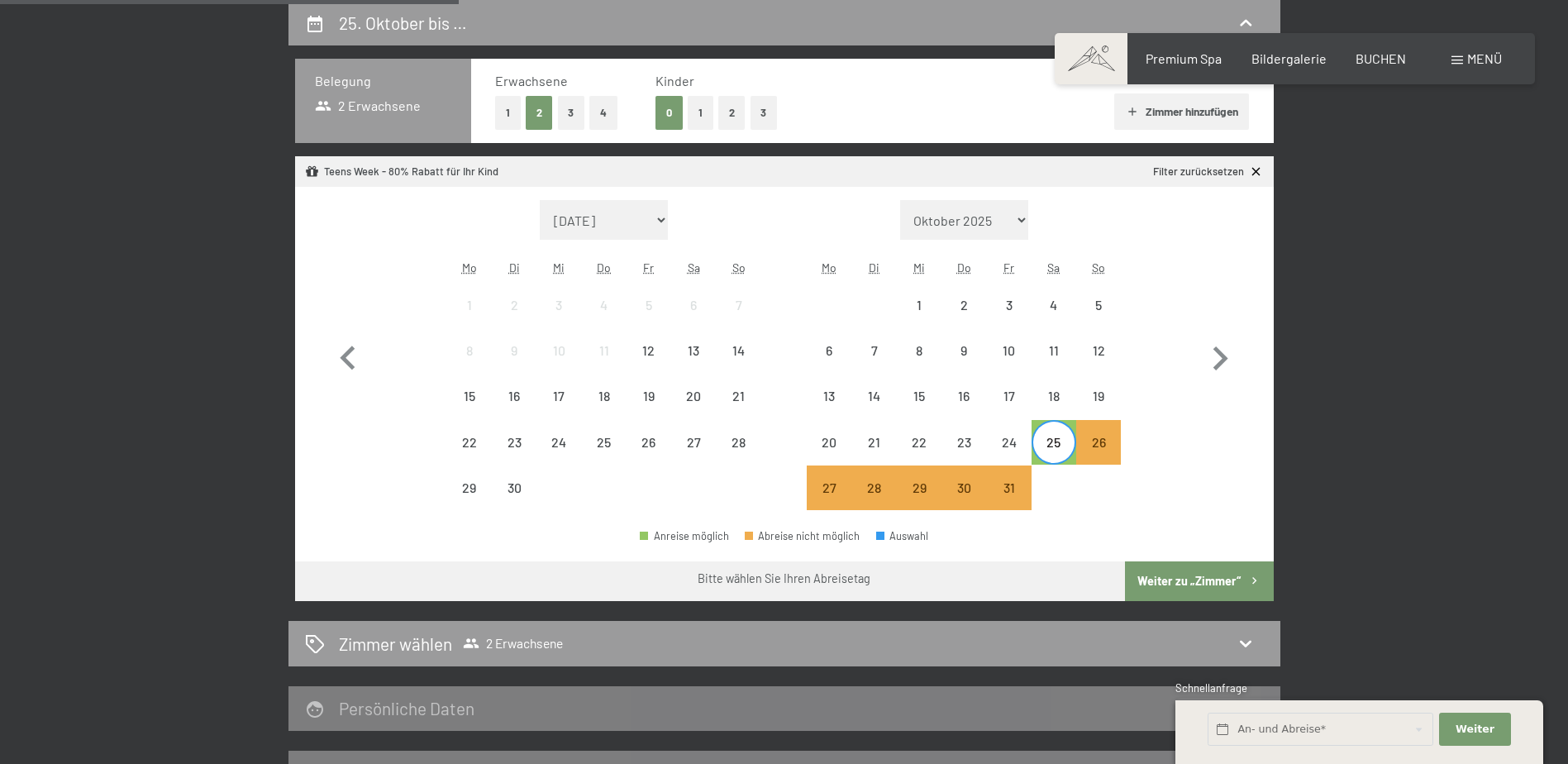
click at [725, 116] on button "2" at bounding box center [732, 113] width 27 height 34
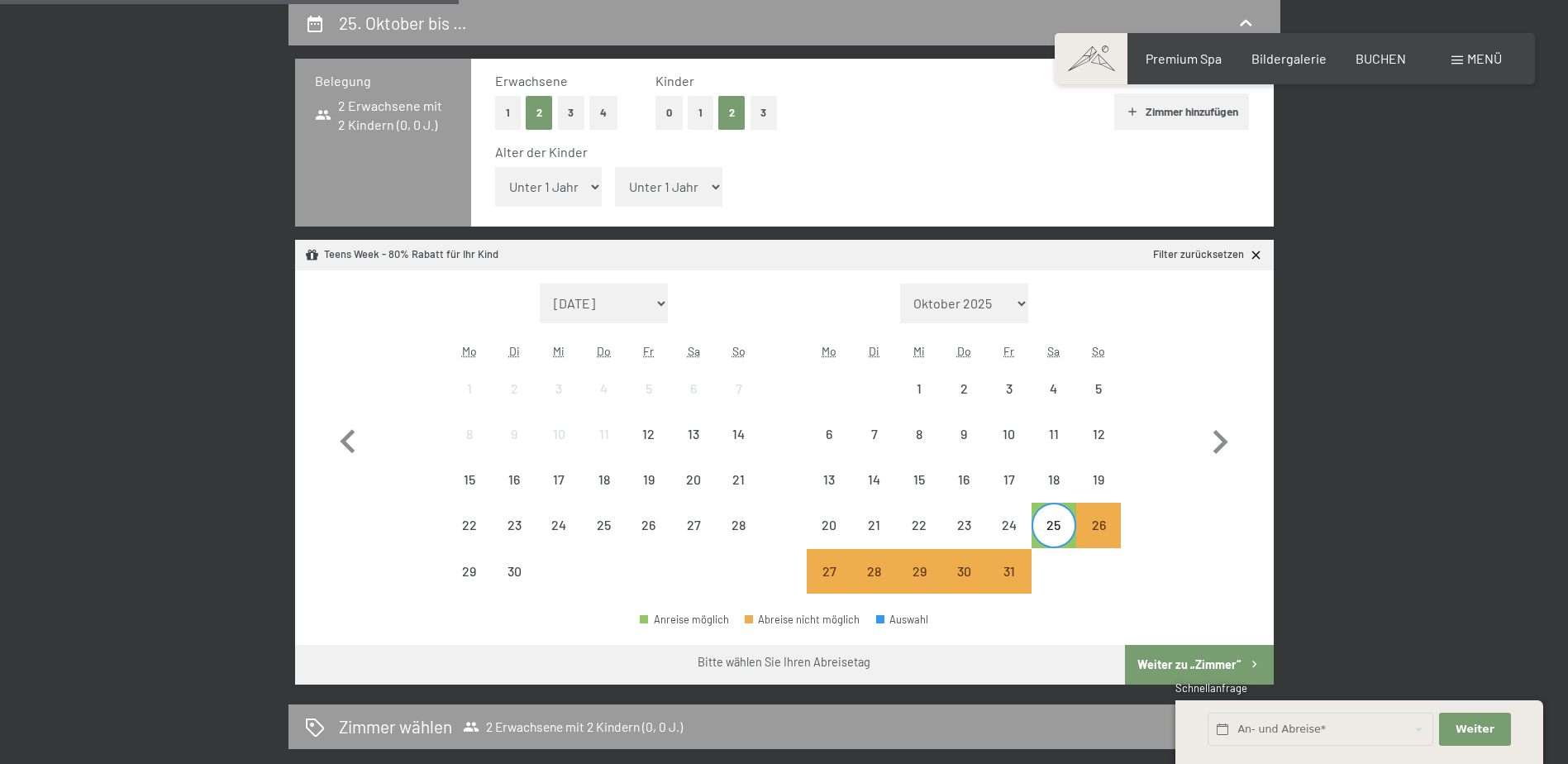
click at [597, 184] on select "Unter 1 Jahr 1 Jahr 2 Jahre 3 Jahre 4 Jahre 5 Jahre 6 Jahre 7 Jahre 8 Jahre 9 J…" at bounding box center [549, 187] width 107 height 40
select select "10"
click at [495, 167] on select "Unter 1 Jahr 1 Jahr 2 Jahre 3 Jahre 4 Jahre 5 Jahre 6 Jahre 7 Jahre 8 Jahre 9 J…" at bounding box center [549, 187] width 107 height 40
click at [711, 183] on select "Unter 1 Jahr 1 Jahr 2 Jahre 3 Jahre 4 Jahre 5 Jahre 6 Jahre 7 Jahre 8 Jahre 9 J…" at bounding box center [669, 187] width 107 height 40
select select "15"
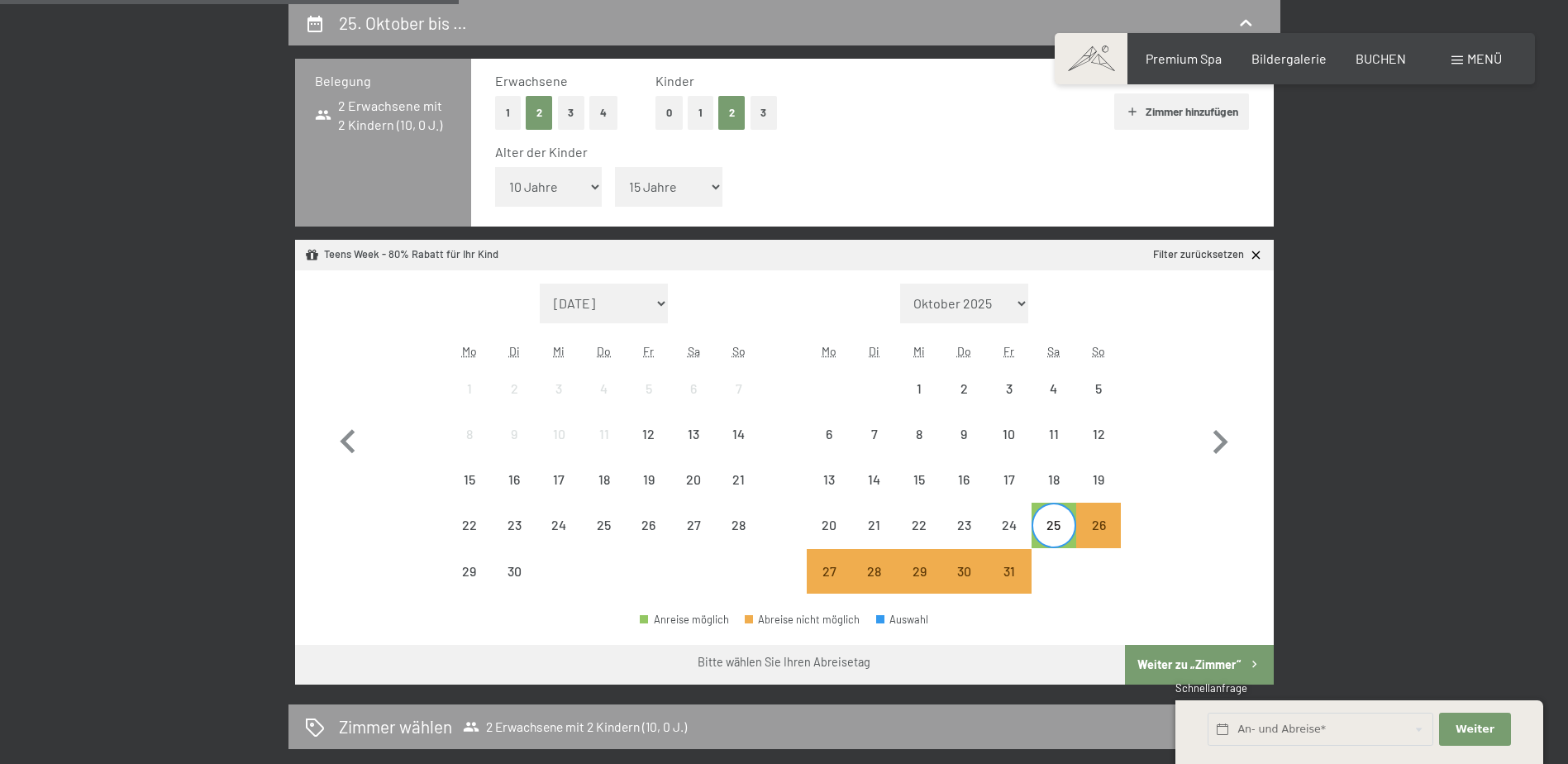
click at [615, 167] on select "Unter 1 Jahr 1 Jahr 2 Jahre 3 Jahre 4 Jahre 5 Jahre 6 Jahre 7 Jahre 8 Jahre 9 J…" at bounding box center [669, 187] width 107 height 40
click at [1200, 663] on button "Weiter zu „Zimmer“" at bounding box center [1199, 665] width 148 height 40
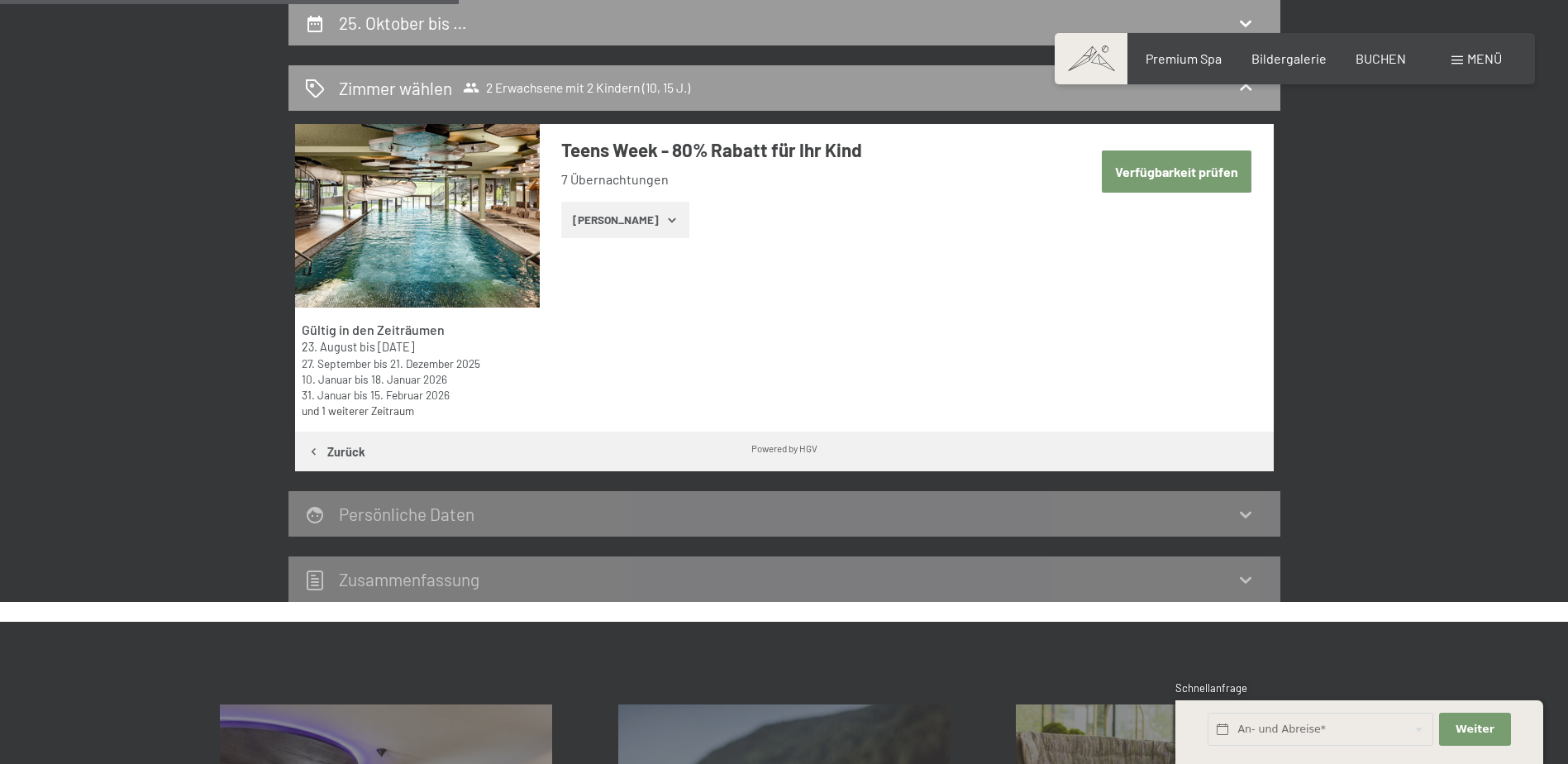
click at [638, 231] on button "Zeige Zimmer" at bounding box center [625, 220] width 128 height 36
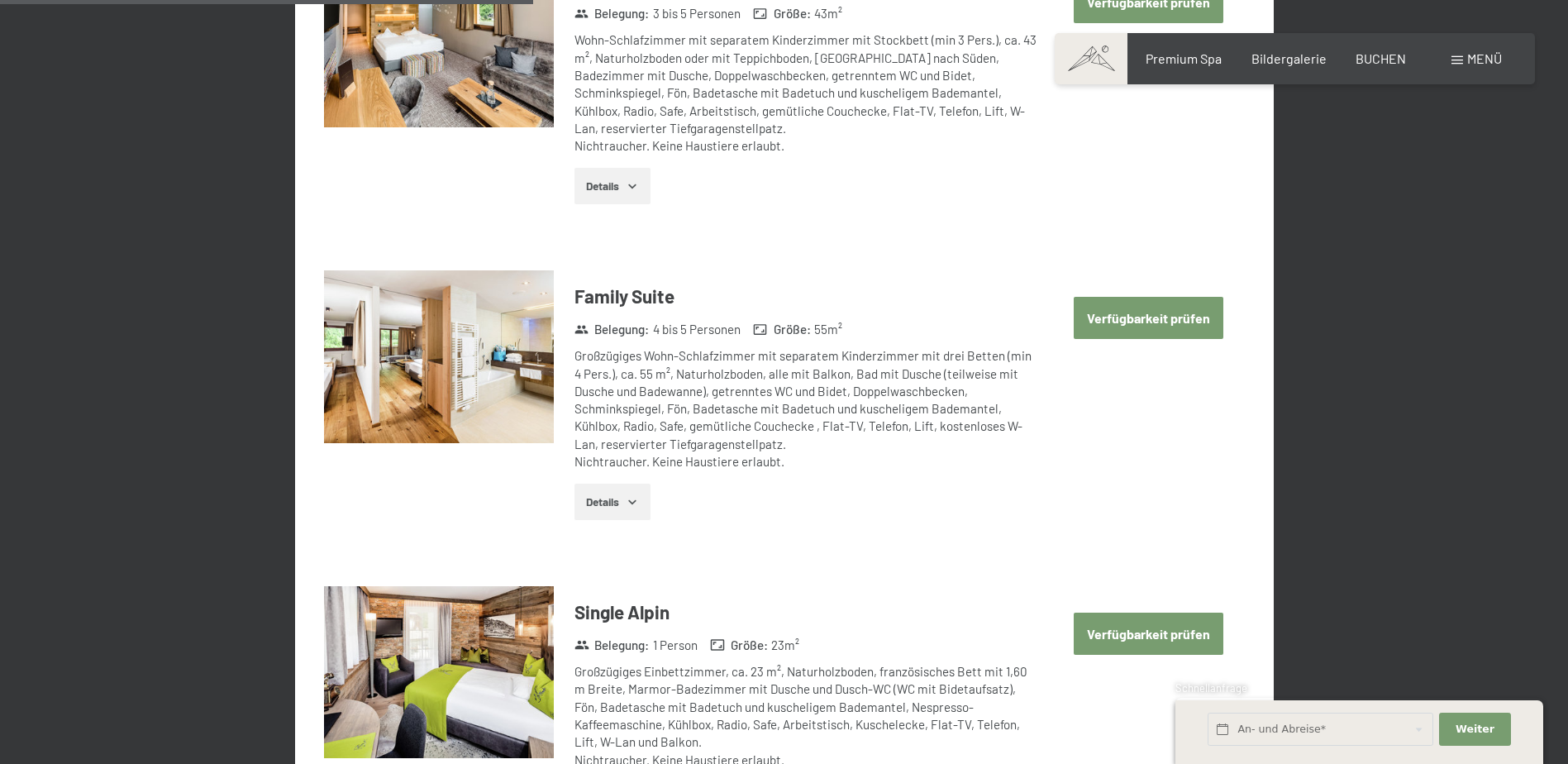
click at [1150, 318] on button "Verfügbarkeit prüfen" at bounding box center [1148, 318] width 150 height 42
select select "10"
select select "15"
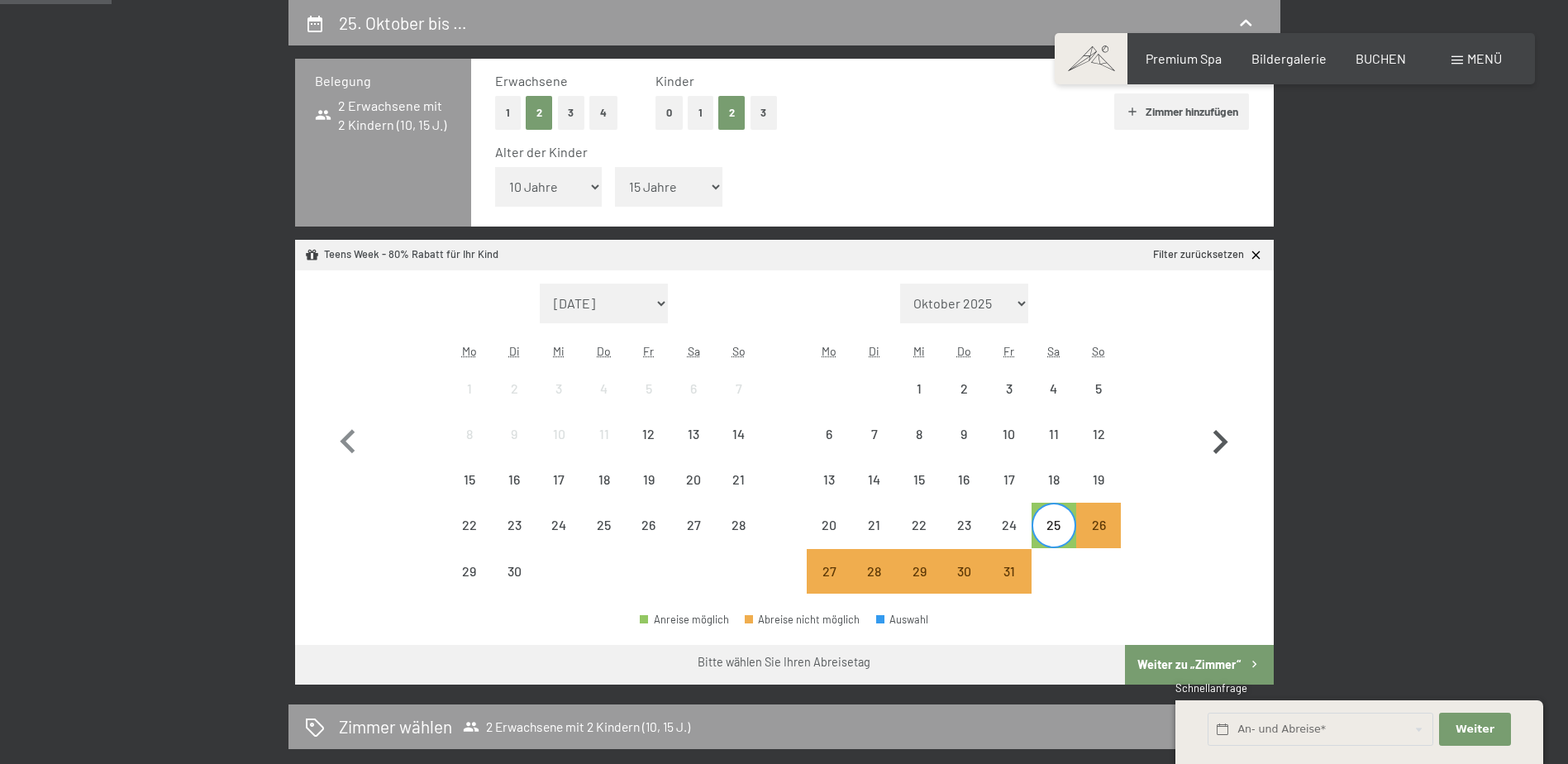
click at [1217, 439] on icon "button" at bounding box center [1220, 442] width 48 height 48
select select "2025-10-01"
select select "2025-11-01"
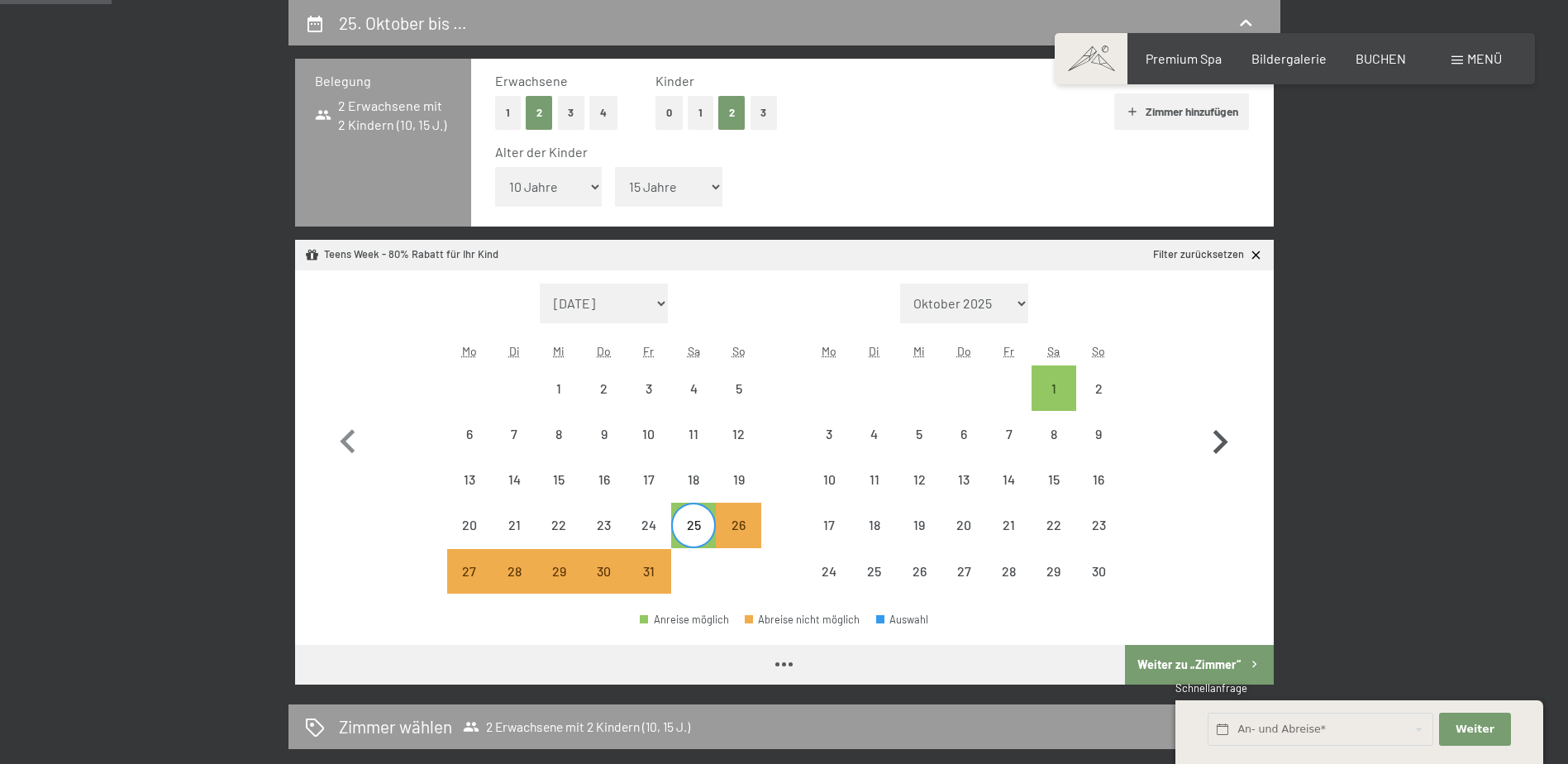
select select "2025-10-01"
select select "2025-11-01"
click at [691, 520] on div "25" at bounding box center [694, 539] width 42 height 41
select select "2025-10-01"
select select "2025-11-01"
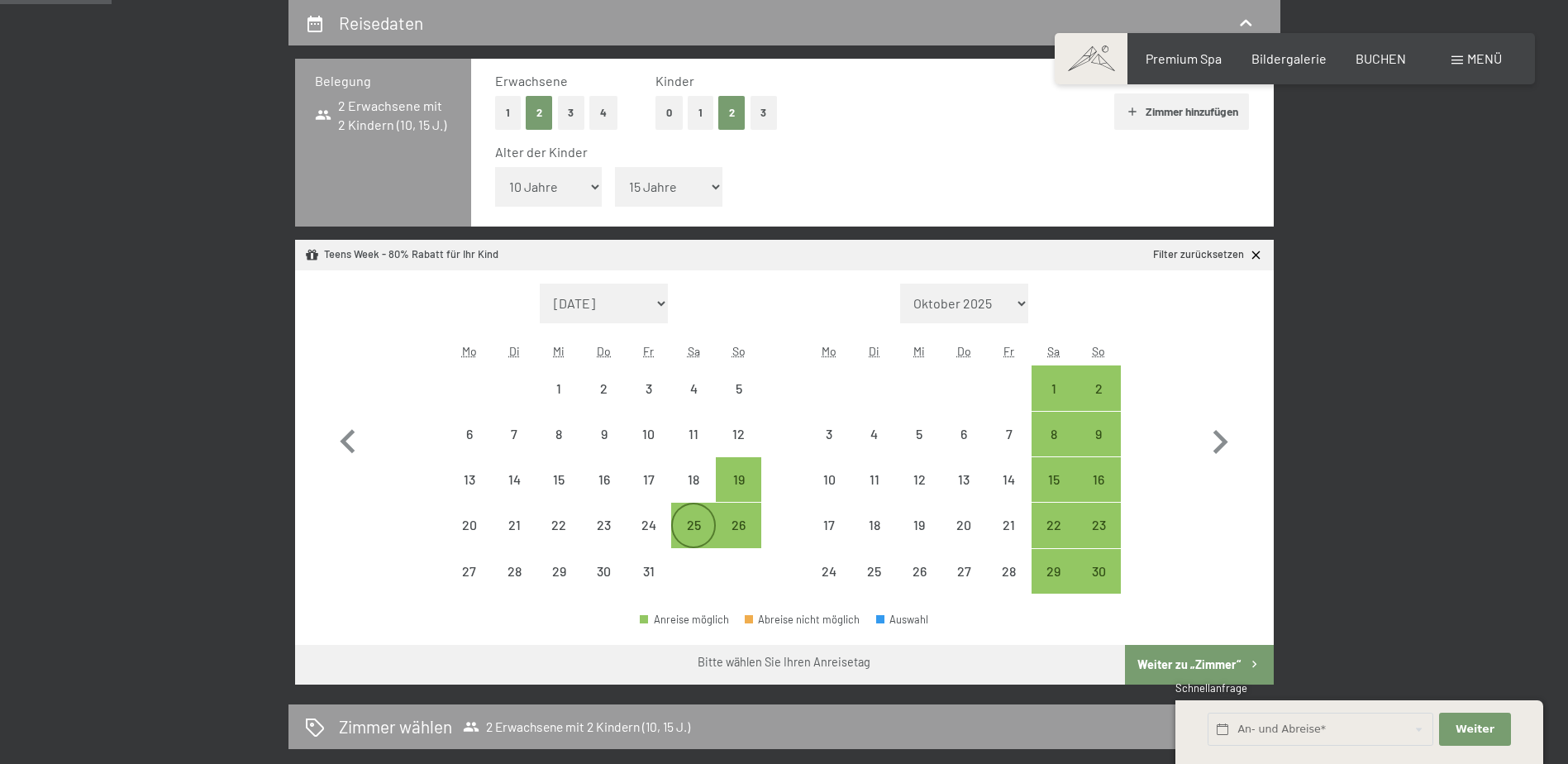
click at [692, 521] on div "25" at bounding box center [694, 539] width 42 height 41
select select "2025-10-01"
select select "2025-11-01"
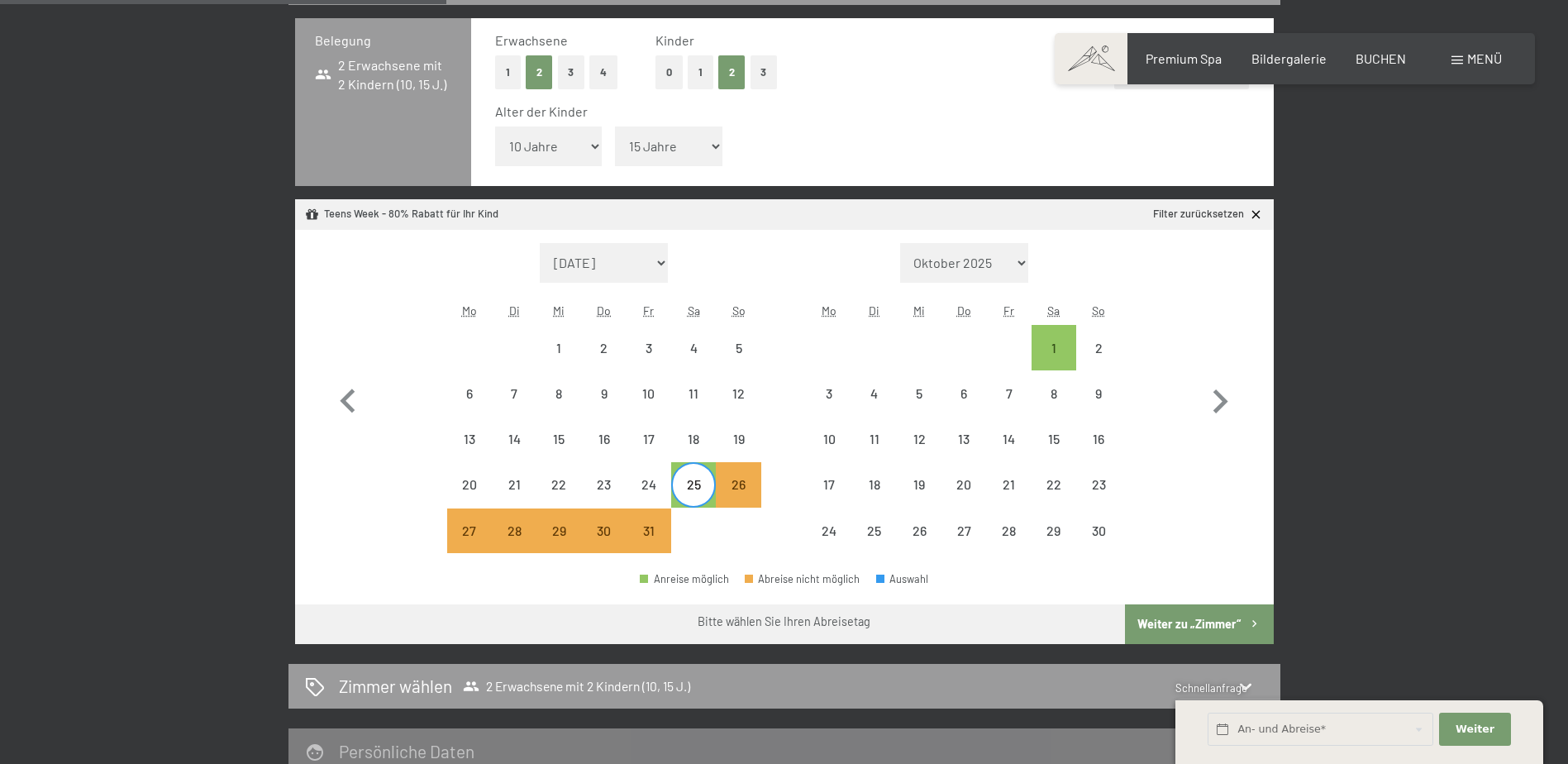
scroll to position [477, 0]
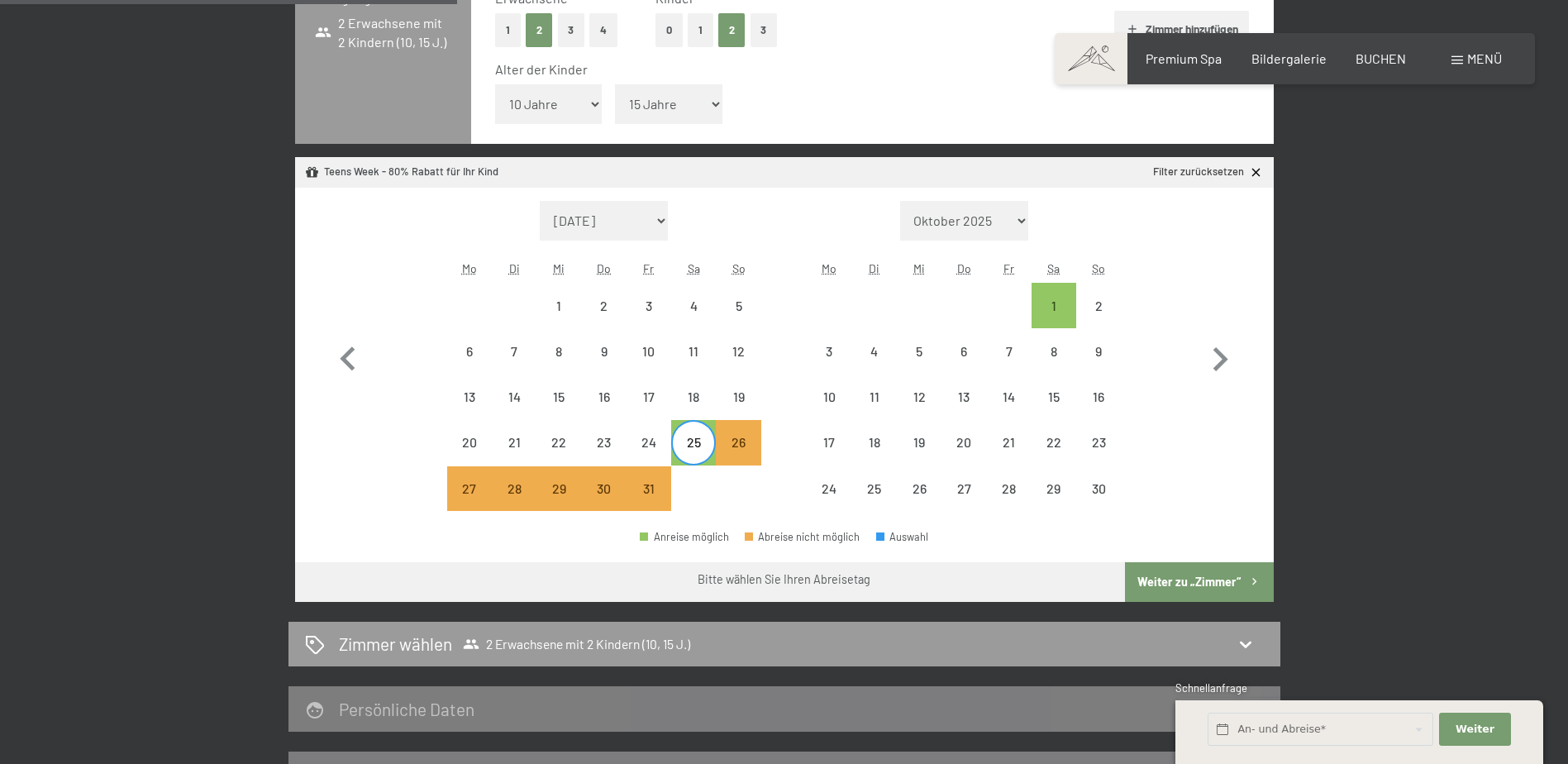
click at [1193, 572] on button "Weiter zu „Zimmer“" at bounding box center [1199, 582] width 148 height 40
select select "2025-10-01"
select select "2025-11-01"
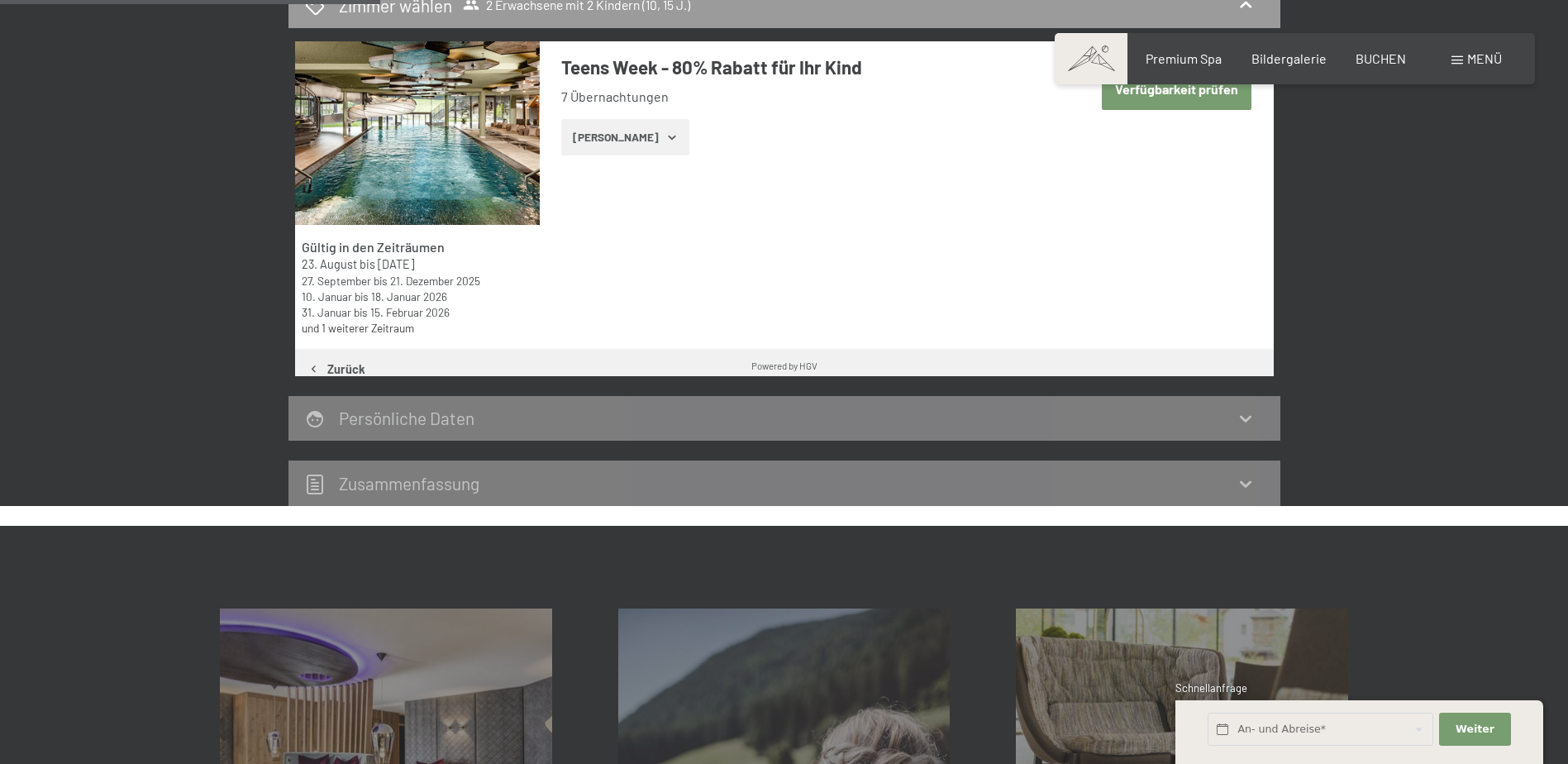
scroll to position [394, 0]
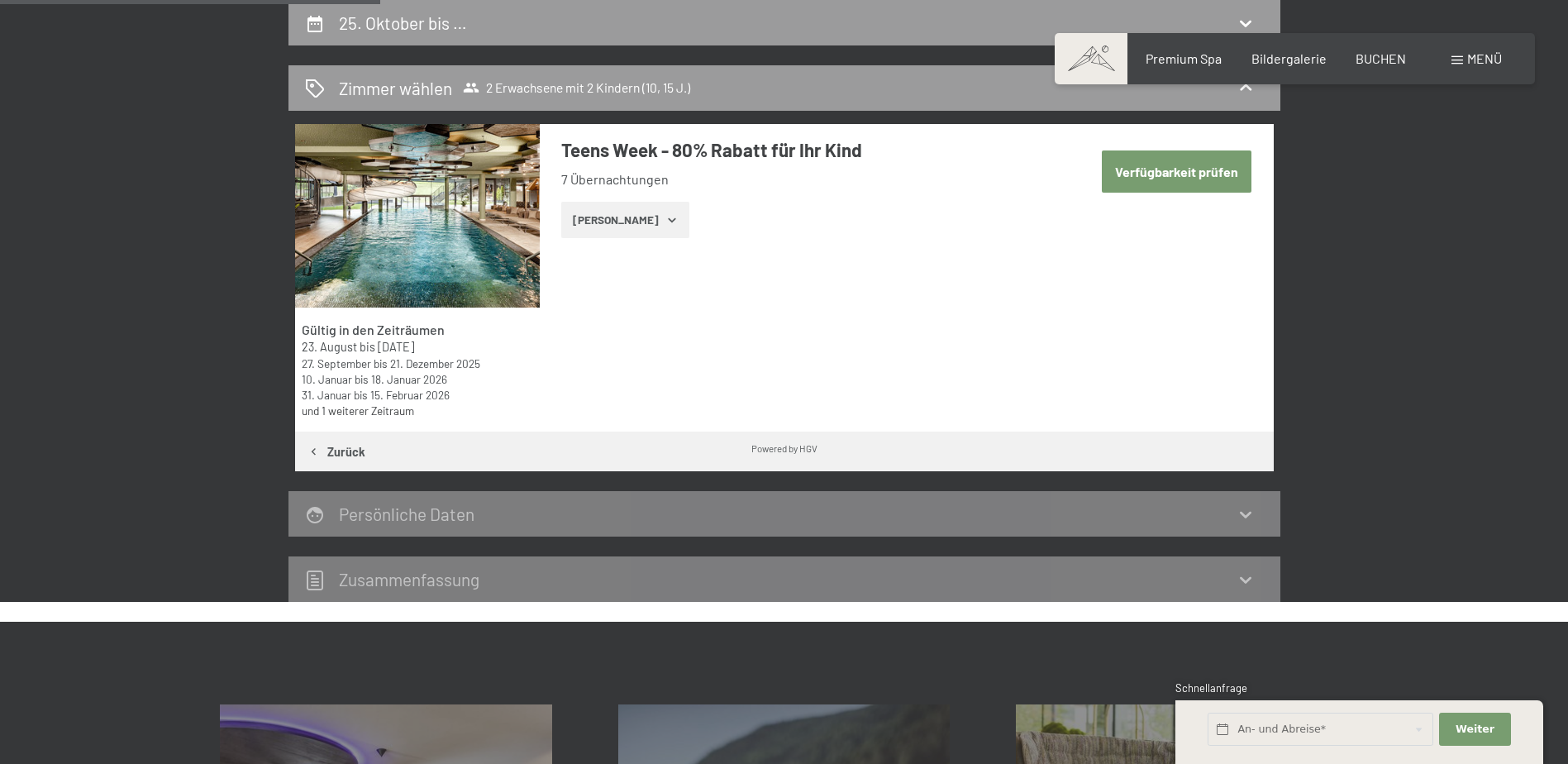
click at [1183, 179] on button "Verfügbarkeit prüfen" at bounding box center [1177, 171] width 150 height 42
select select "10"
select select "15"
select select "2025-10-01"
select select "2025-11-01"
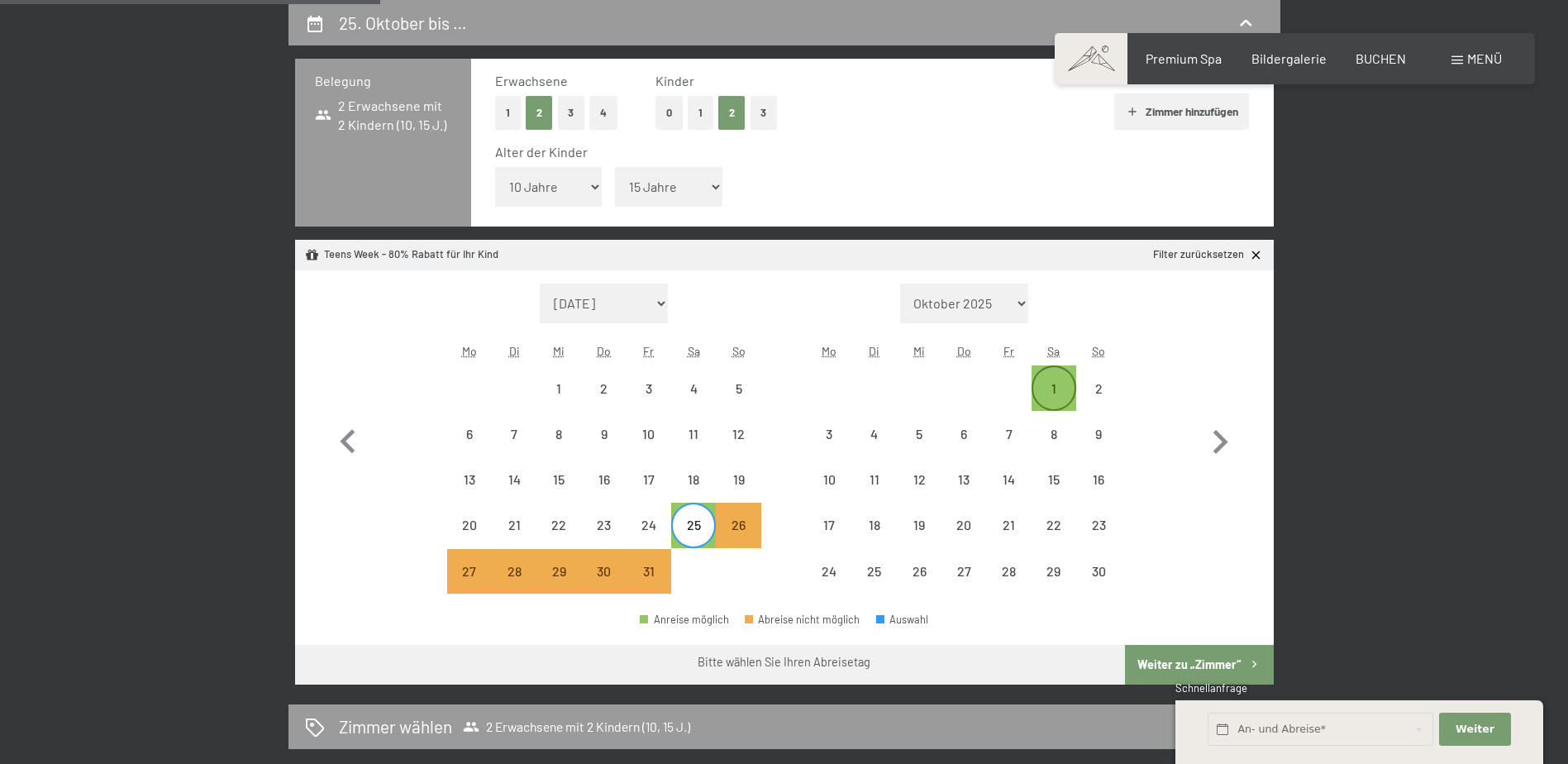
click at [1053, 392] on div "1" at bounding box center [1054, 402] width 42 height 41
select select "2025-10-01"
select select "2025-11-01"
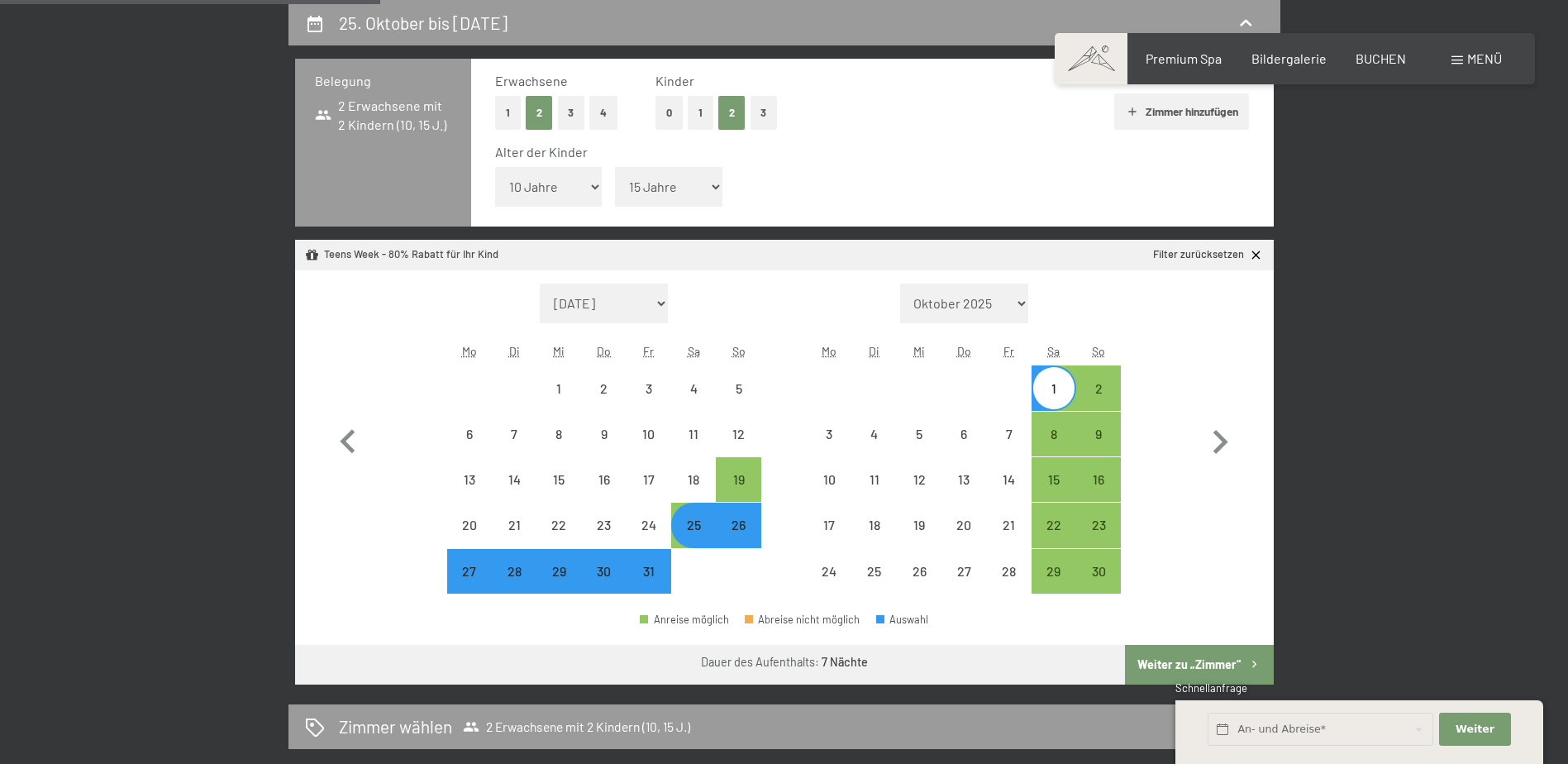
click at [696, 525] on div "25" at bounding box center [694, 539] width 42 height 41
select select "2025-10-01"
select select "2025-11-01"
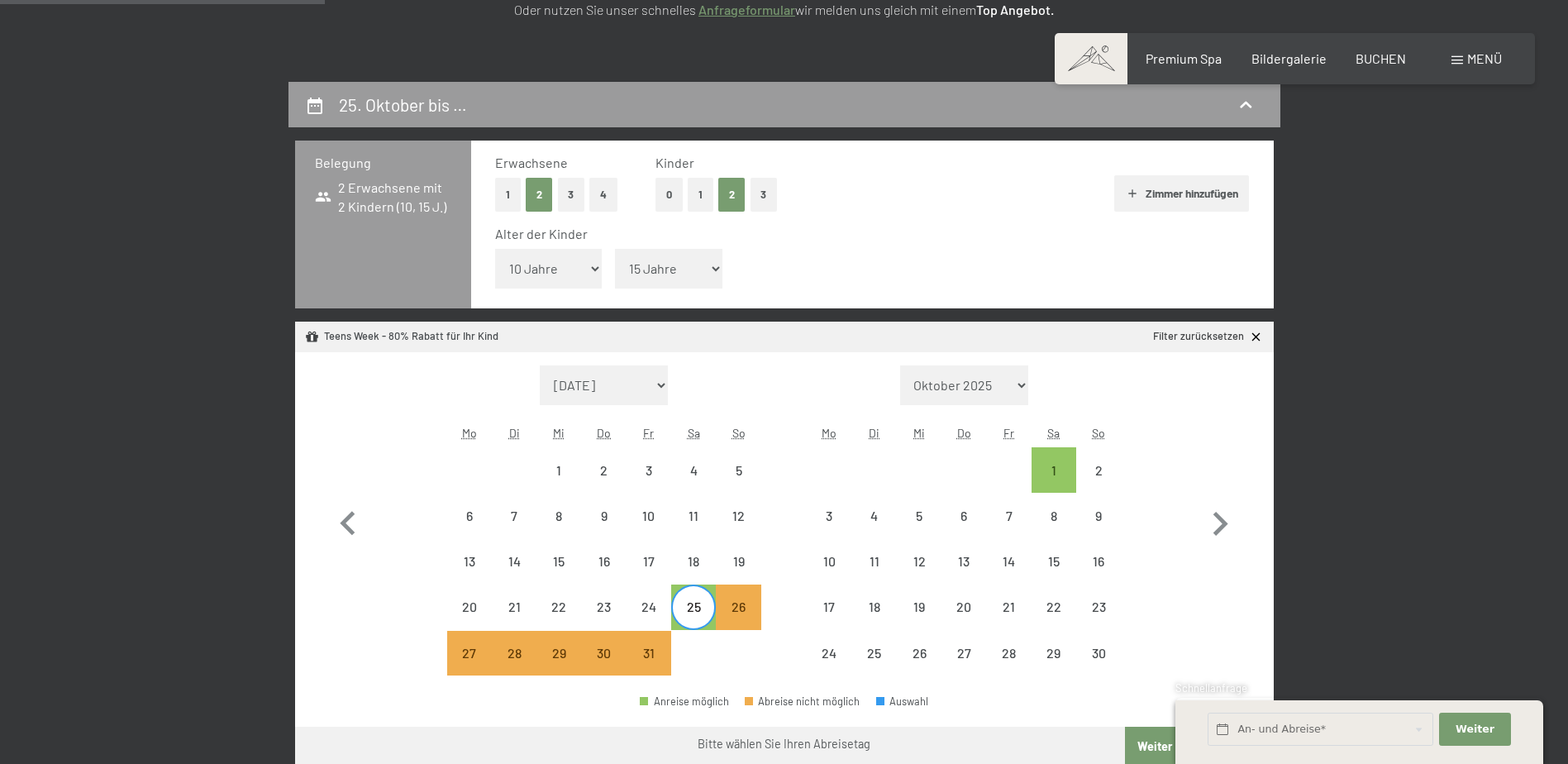
scroll to position [311, 0]
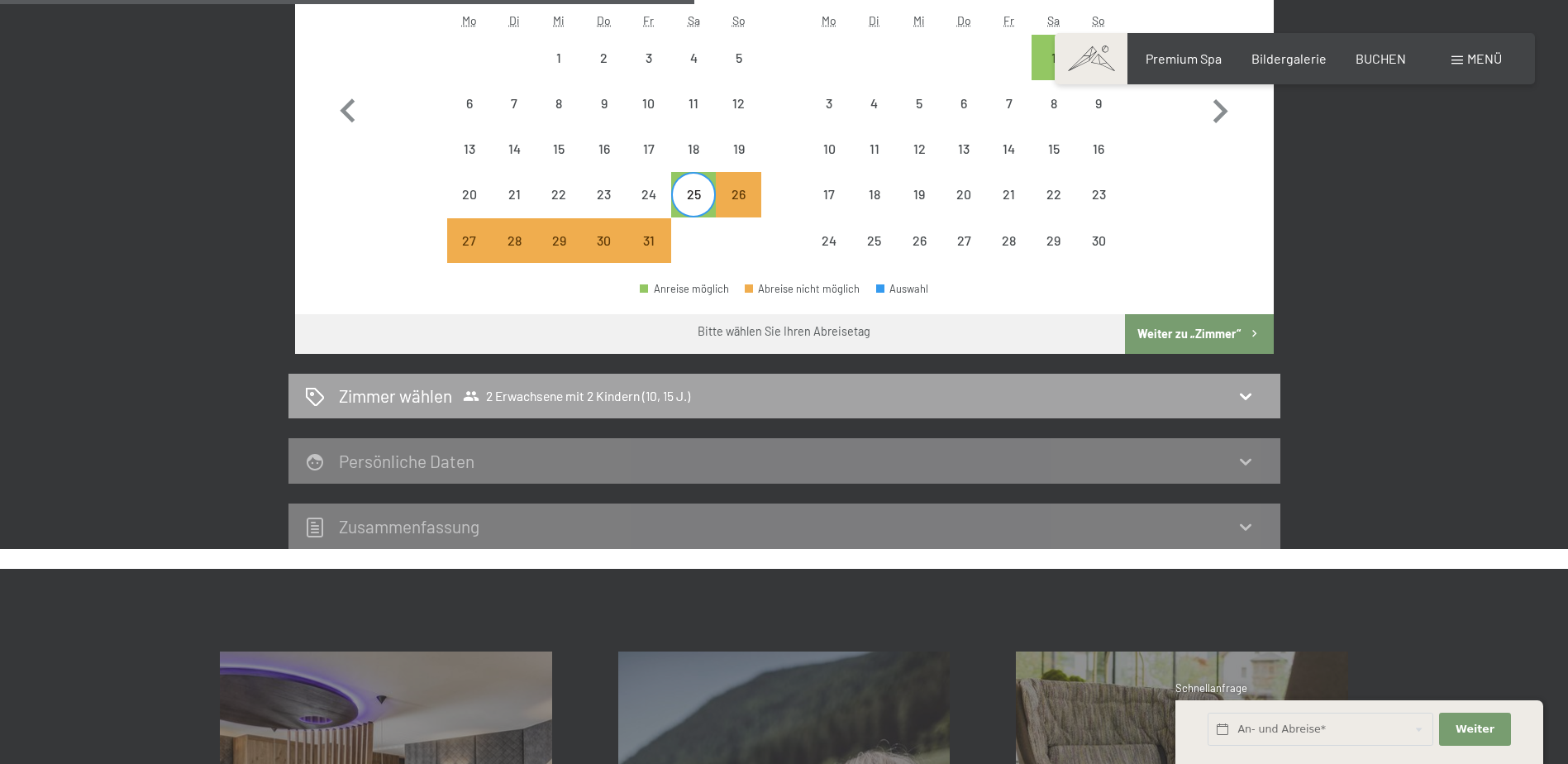
click at [1195, 401] on div "Zimmer wählen 2 Erwachsene mit 2 Kindern (10, 15 J.)" at bounding box center [784, 395] width 959 height 24
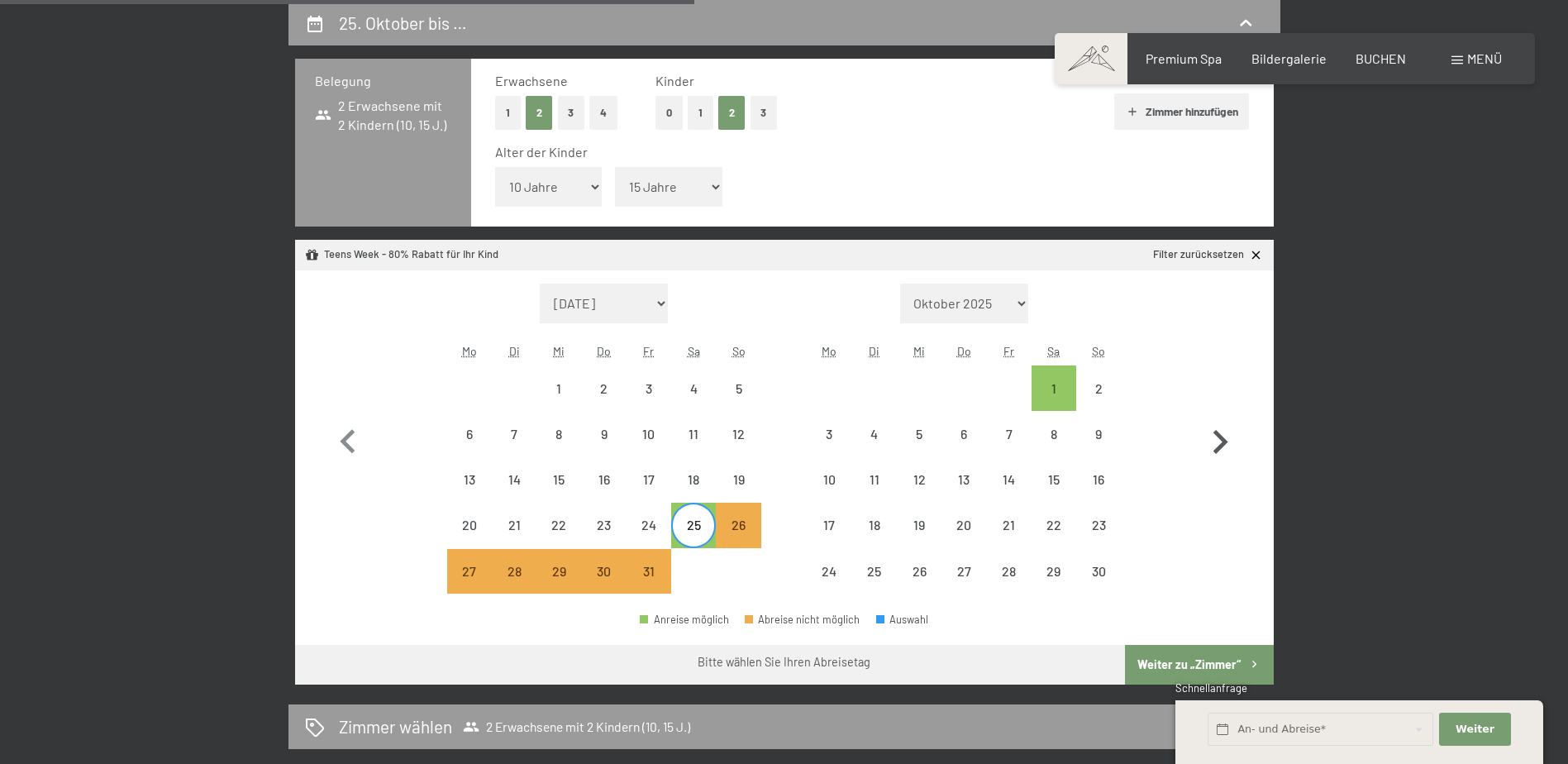
select select "2025-10-01"
select select "2025-11-01"
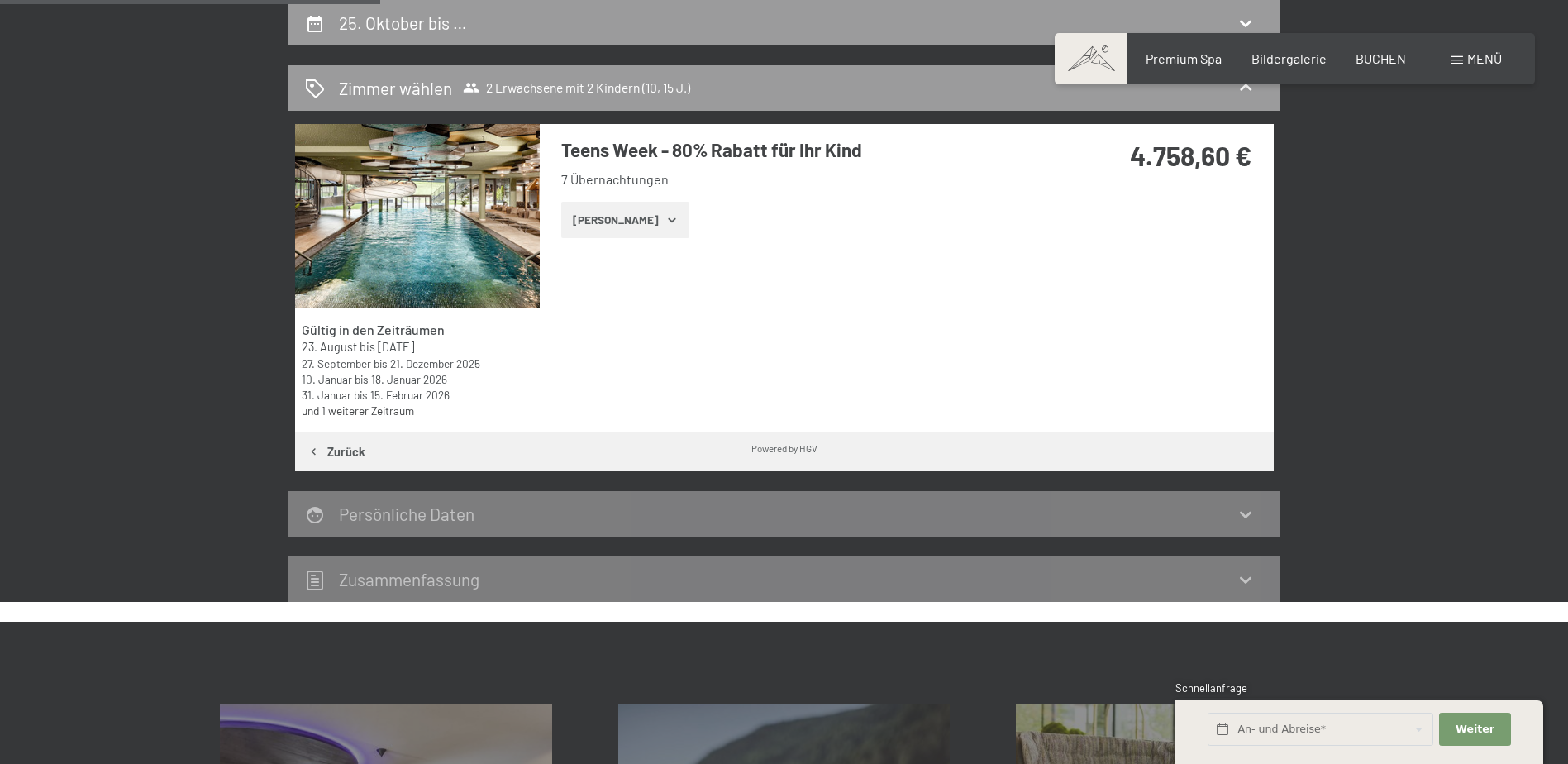
click at [637, 230] on button "Zeige Zimmer" at bounding box center [625, 220] width 128 height 36
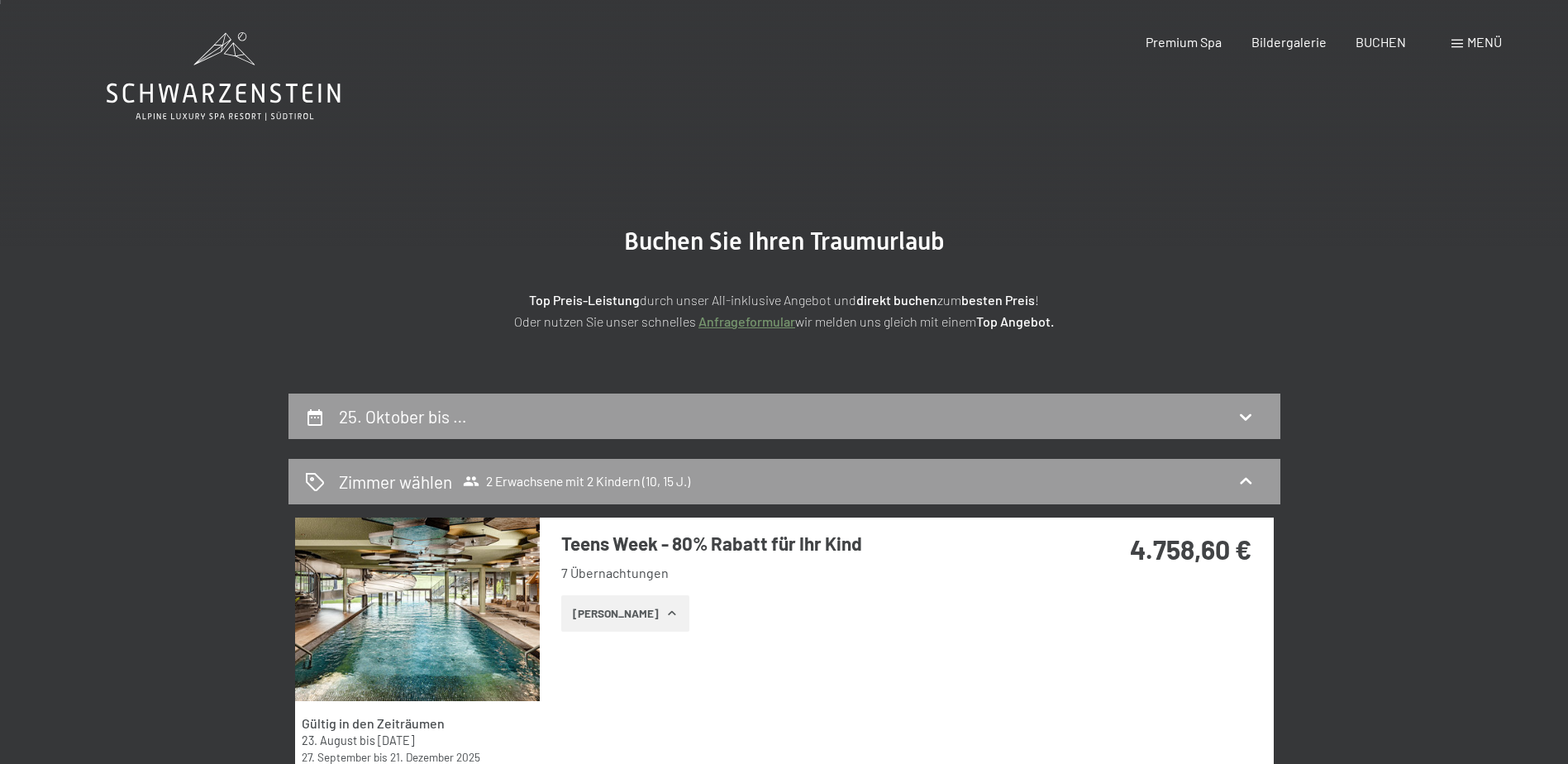
scroll to position [0, 0]
